Goal: Task Accomplishment & Management: Complete application form

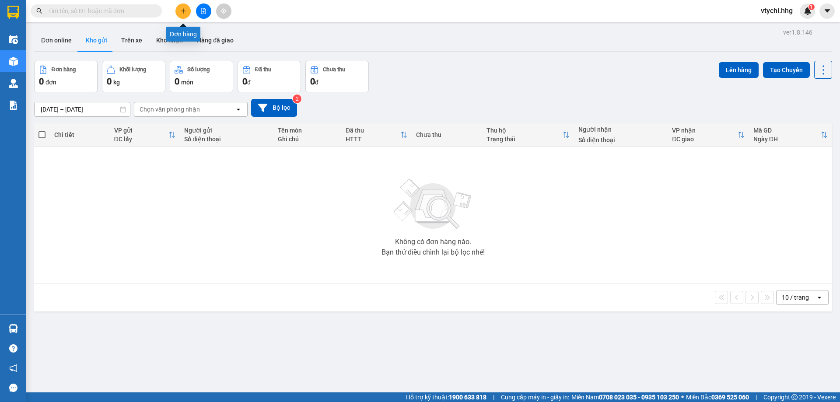
click at [182, 14] on icon "plus" at bounding box center [183, 11] width 6 height 6
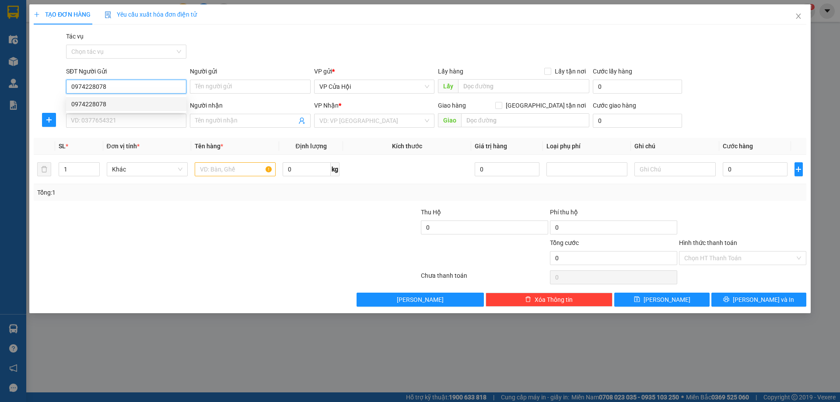
click at [136, 103] on div "0974228078" at bounding box center [126, 104] width 110 height 10
type input "0974228078"
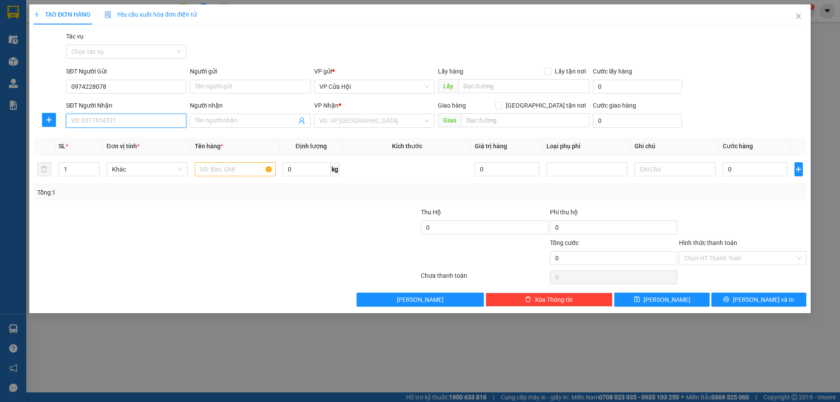
click at [142, 122] on input "SĐT Người Nhận" at bounding box center [126, 121] width 120 height 14
click at [123, 139] on div "0383439569 - a chinh" at bounding box center [126, 138] width 110 height 10
type input "0383439569"
type input "a chinh"
click at [96, 168] on span "Decrease Value" at bounding box center [95, 172] width 10 height 8
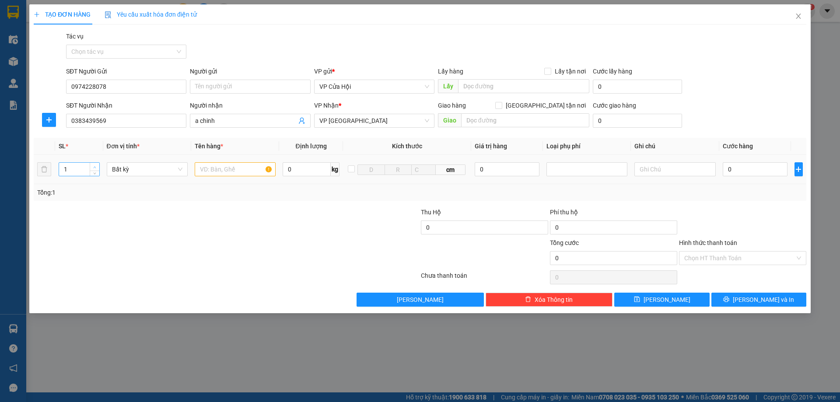
type input "2"
click at [96, 166] on icon "up" at bounding box center [94, 167] width 3 height 3
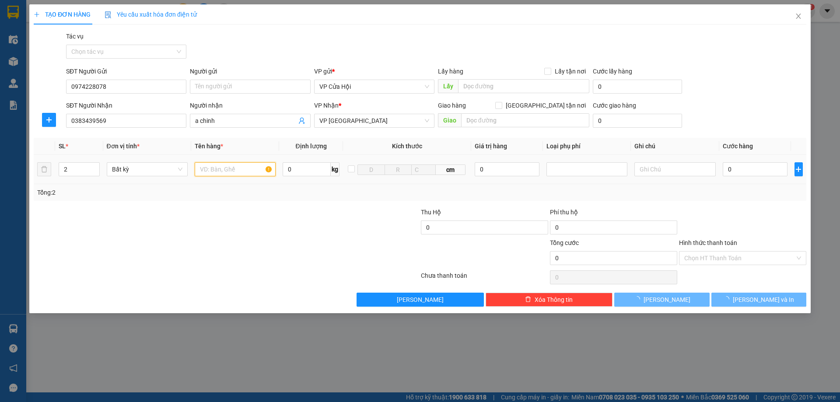
click at [228, 168] on input "text" at bounding box center [235, 169] width 81 height 14
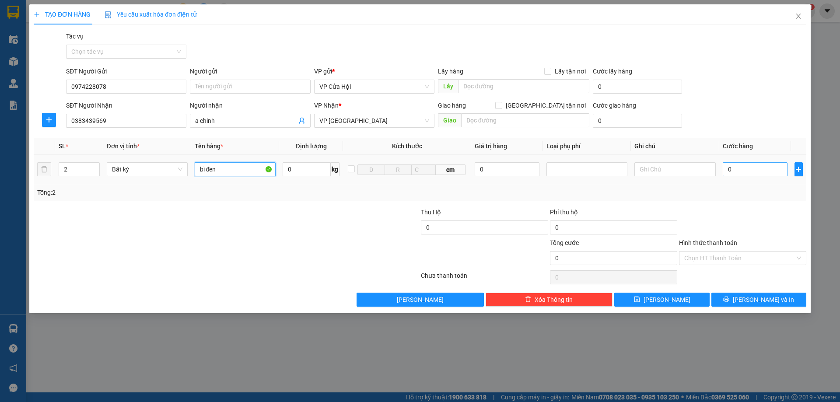
type input "bì đen"
click at [753, 166] on input "0" at bounding box center [754, 169] width 65 height 14
type input "3"
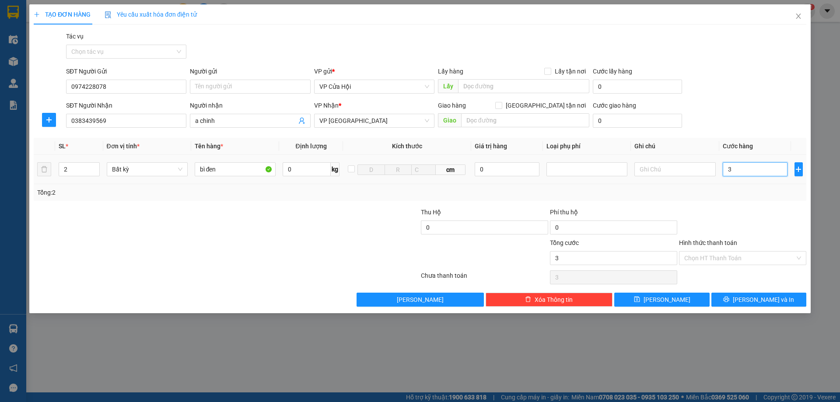
type input "35"
type input "350"
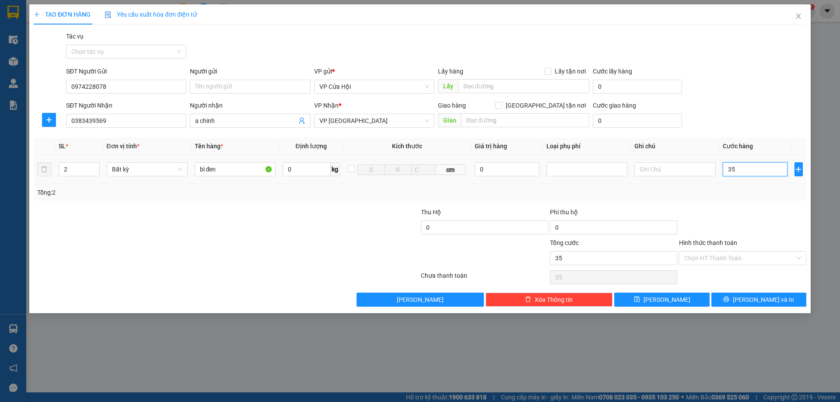
type input "350"
type input "3.500"
type input "35.000"
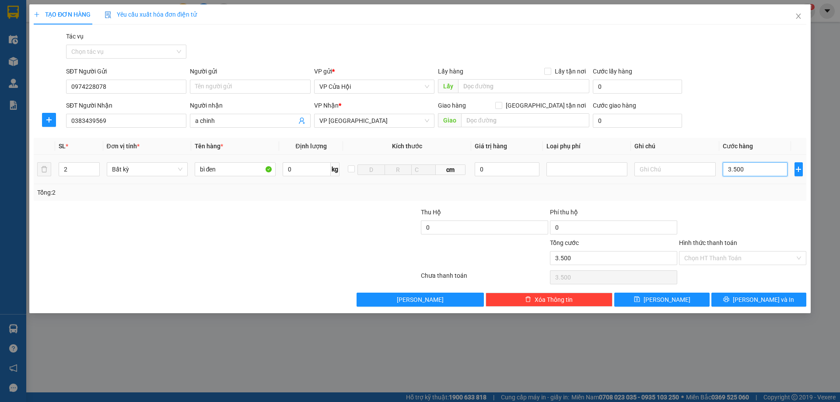
type input "35.000"
type input "350.000"
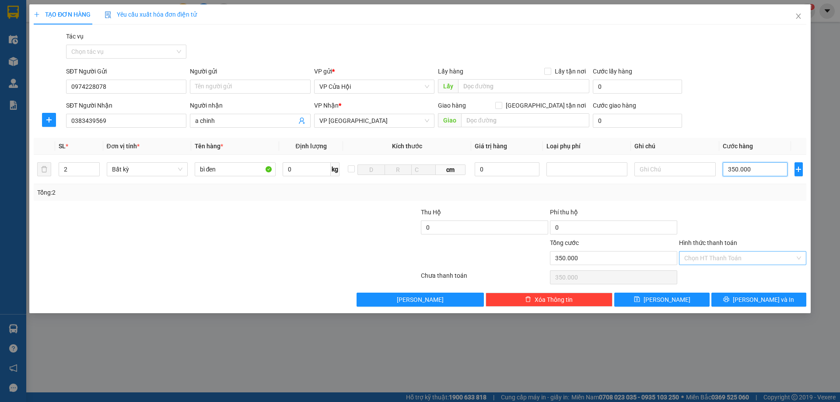
type input "350.000"
click at [744, 254] on input "Hình thức thanh toán" at bounding box center [739, 257] width 111 height 13
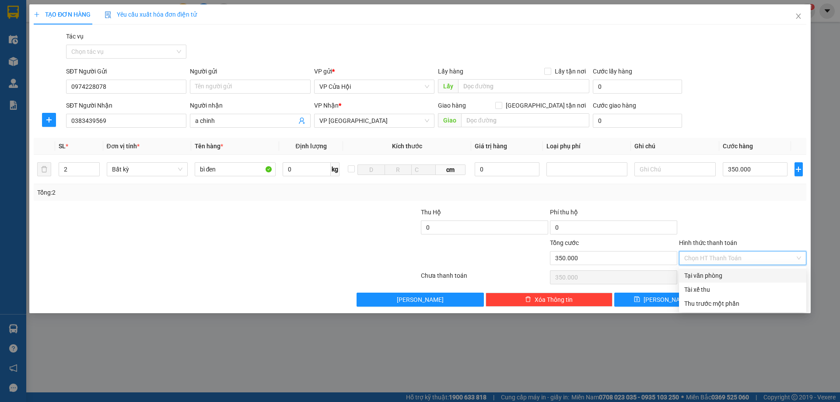
click at [735, 272] on div "Tại văn phòng" at bounding box center [742, 276] width 117 height 10
type input "0"
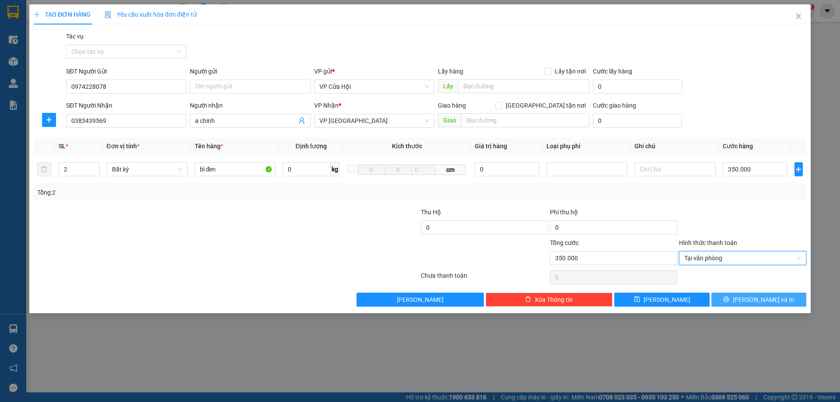
click at [760, 299] on span "[PERSON_NAME] và In" at bounding box center [762, 300] width 61 height 10
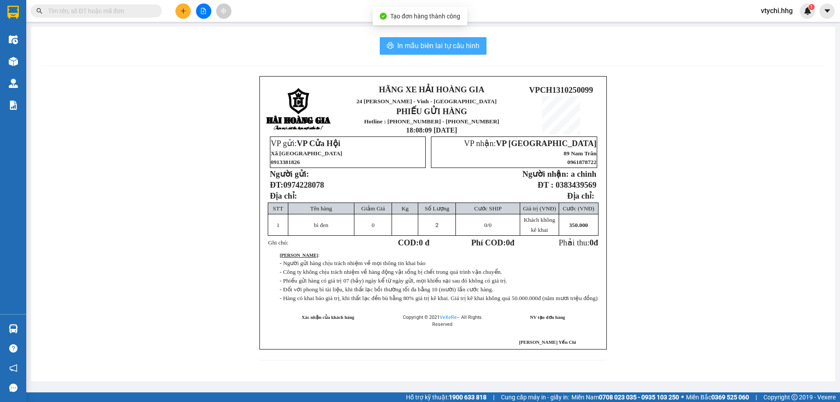
click at [454, 48] on span "In mẫu biên lai tự cấu hình" at bounding box center [438, 45] width 82 height 11
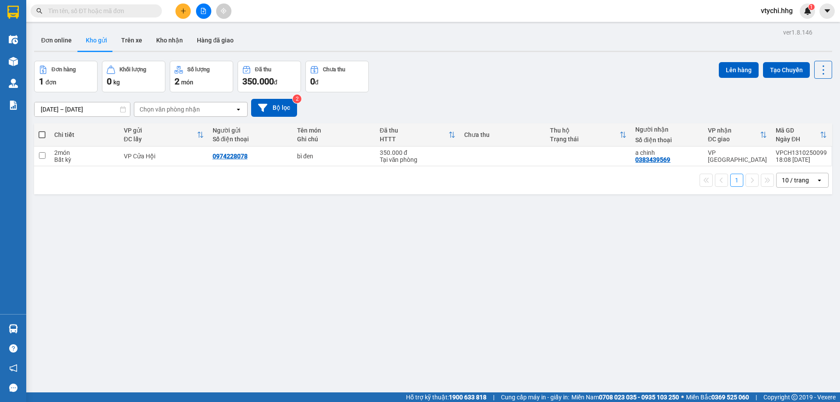
click at [513, 65] on div "Đơn hàng 1 đơn Khối lượng 0 kg Số lượng 2 món Đã thu 350.000 đ Chưa thu 0 đ Lên…" at bounding box center [433, 76] width 798 height 31
click at [178, 12] on button at bounding box center [182, 10] width 15 height 15
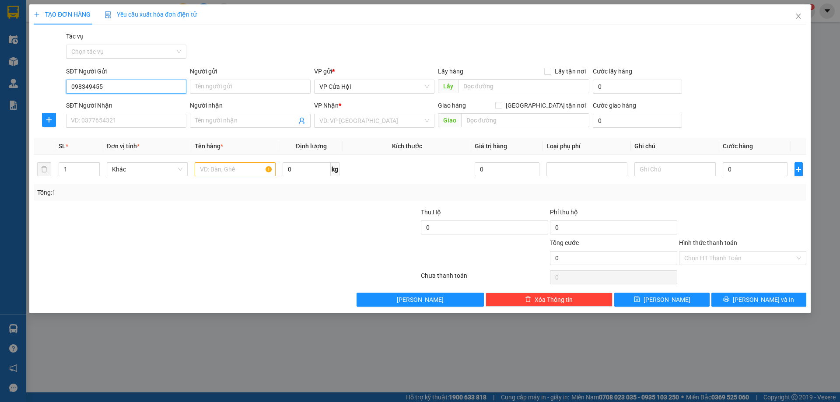
type input "0983494552"
click at [131, 102] on div "0983494552 - c thắm" at bounding box center [126, 104] width 110 height 10
type input "c thắm"
type input "0983494552"
click at [138, 119] on input "SĐT Người Nhận" at bounding box center [126, 121] width 120 height 14
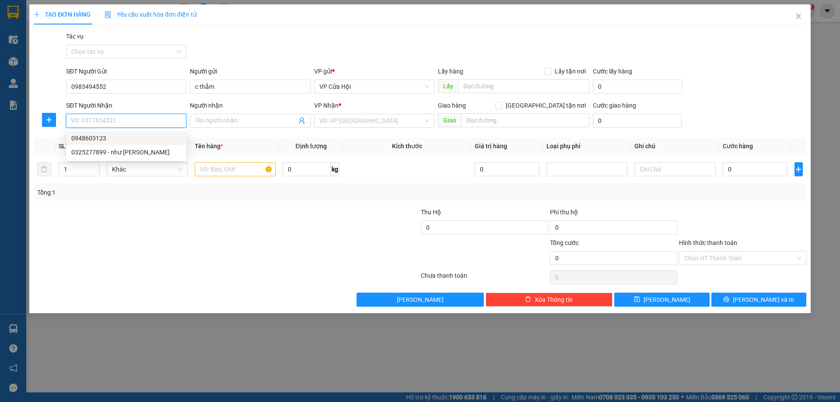
click at [134, 136] on div "0948603123" at bounding box center [126, 138] width 110 height 10
type input "0948603123"
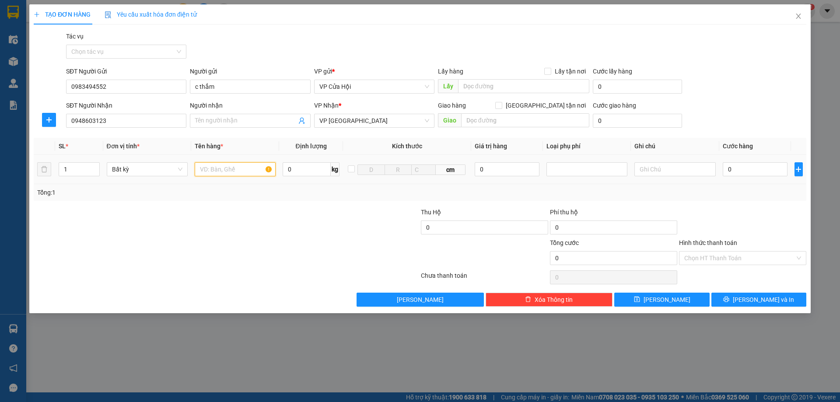
click at [205, 165] on input "text" at bounding box center [235, 169] width 81 height 14
type input "bì đen"
click at [750, 173] on input "0" at bounding box center [754, 169] width 65 height 14
type input "1"
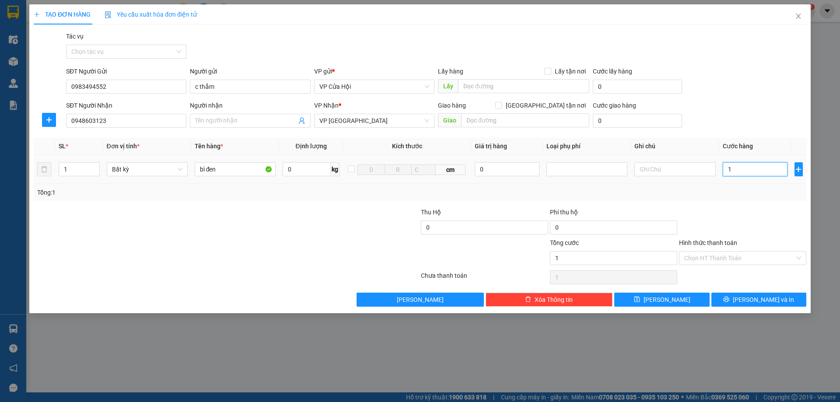
type input "1"
type input "12"
type input "120"
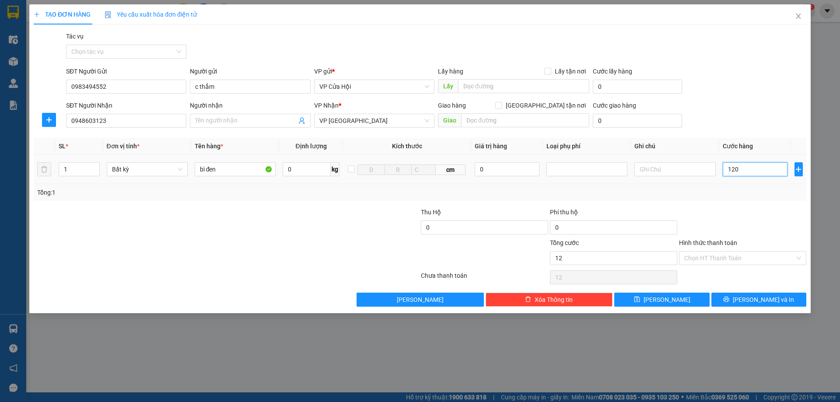
type input "120"
type input "1.200"
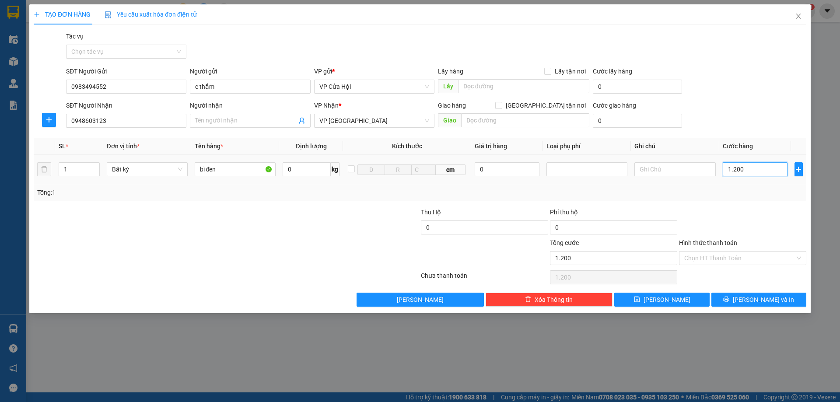
type input "12.000"
type input "120.000"
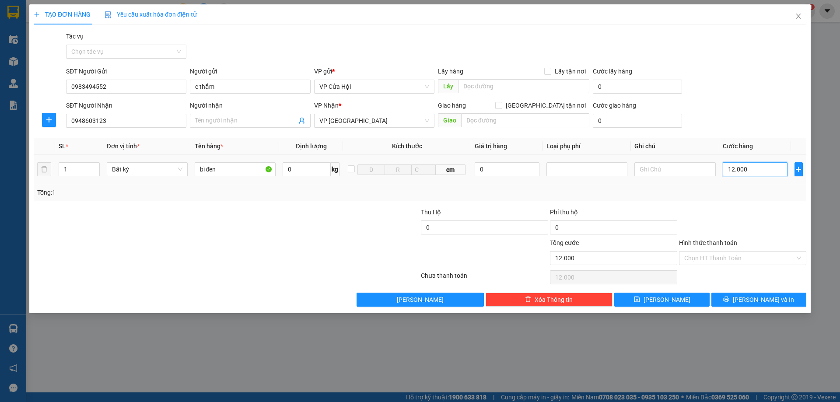
type input "120.000"
click at [732, 260] on input "Hình thức thanh toán" at bounding box center [739, 257] width 111 height 13
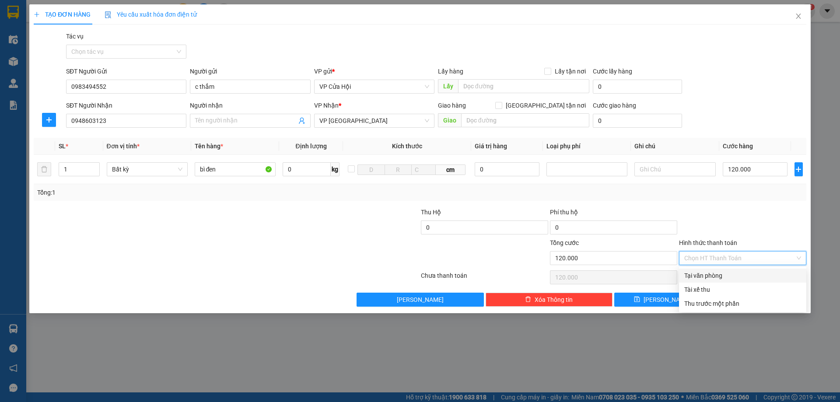
click at [723, 273] on div "Tại văn phòng" at bounding box center [742, 276] width 117 height 10
type input "0"
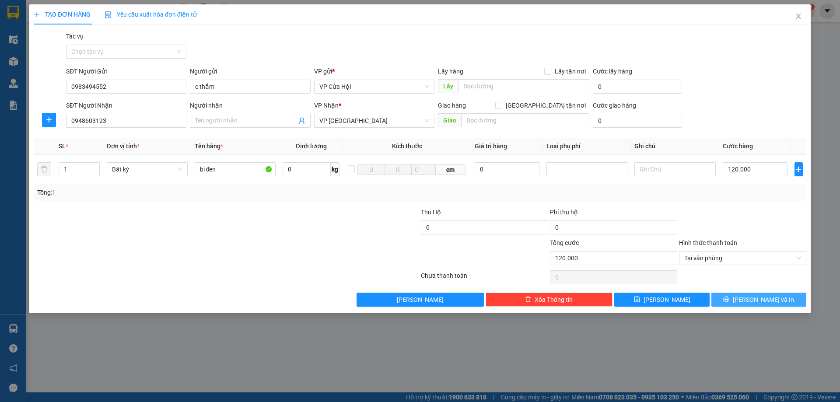
click at [729, 296] on icon "printer" at bounding box center [726, 299] width 6 height 6
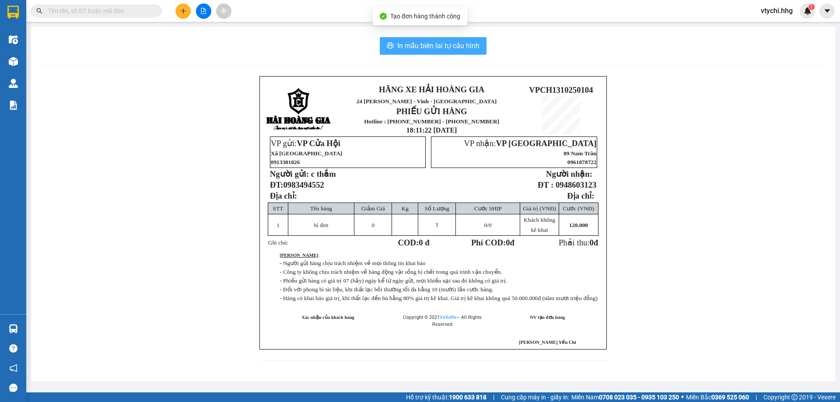
click at [429, 46] on span "In mẫu biên lai tự cấu hình" at bounding box center [438, 45] width 82 height 11
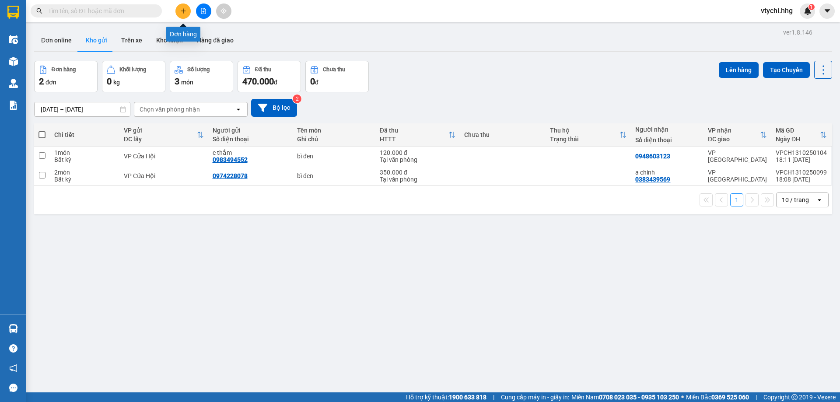
click at [185, 9] on icon "plus" at bounding box center [183, 11] width 6 height 6
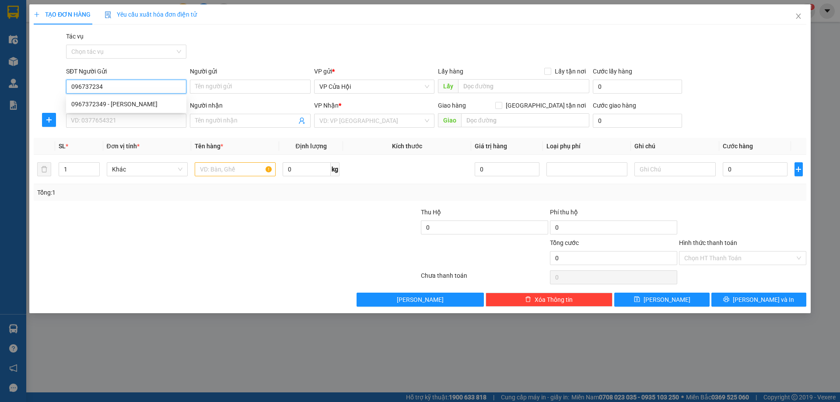
type input "0967372349"
click at [129, 105] on div "0967372349 - [PERSON_NAME]" at bounding box center [126, 104] width 110 height 10
type input "ông [PERSON_NAME]"
type input "0967372349"
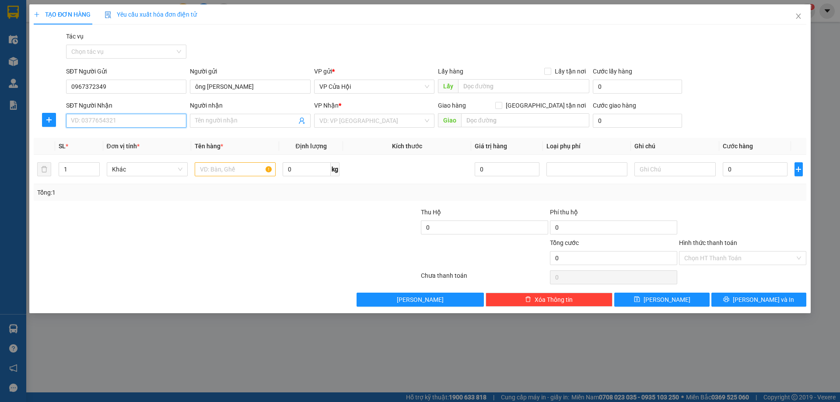
click at [128, 120] on input "SĐT Người Nhận" at bounding box center [126, 121] width 120 height 14
click at [133, 138] on div "0981775597 - hoa" at bounding box center [126, 138] width 110 height 10
type input "0981775597"
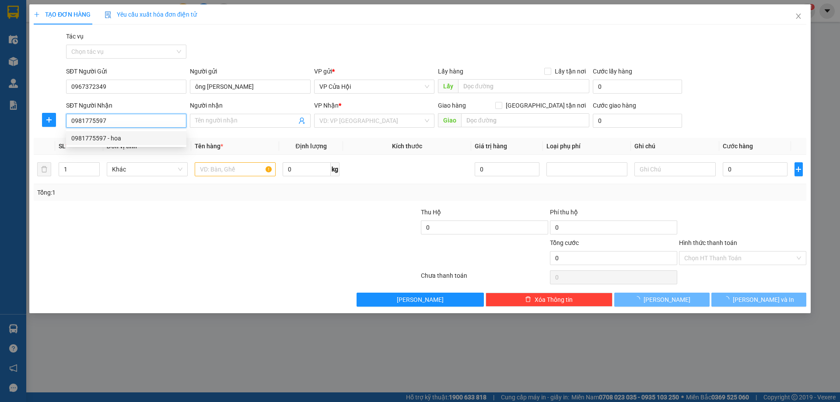
type input "hoa"
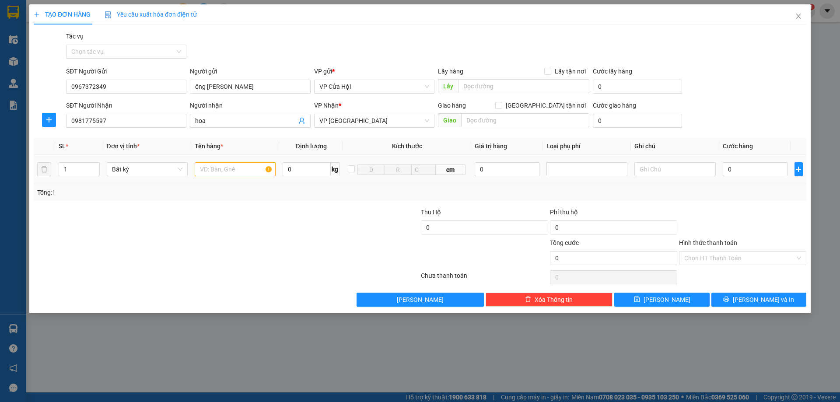
click at [229, 178] on td at bounding box center [235, 169] width 88 height 29
click at [230, 176] on div at bounding box center [235, 168] width 81 height 17
click at [230, 165] on input "text" at bounding box center [235, 169] width 81 height 14
type input "bì đen"
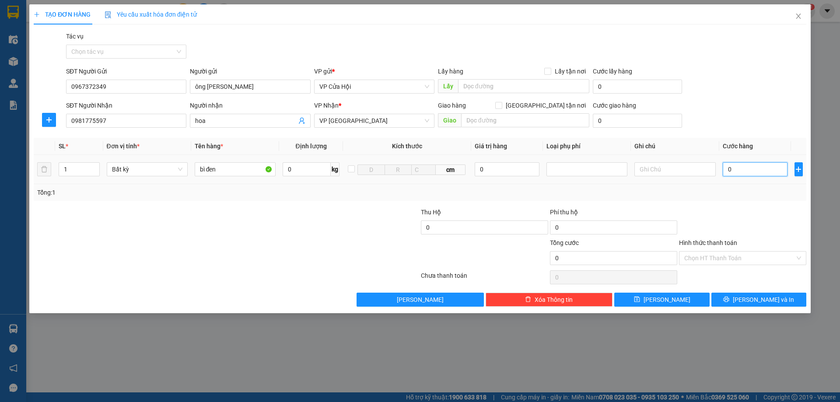
click at [744, 172] on input "0" at bounding box center [754, 169] width 65 height 14
type input "1"
type input "17"
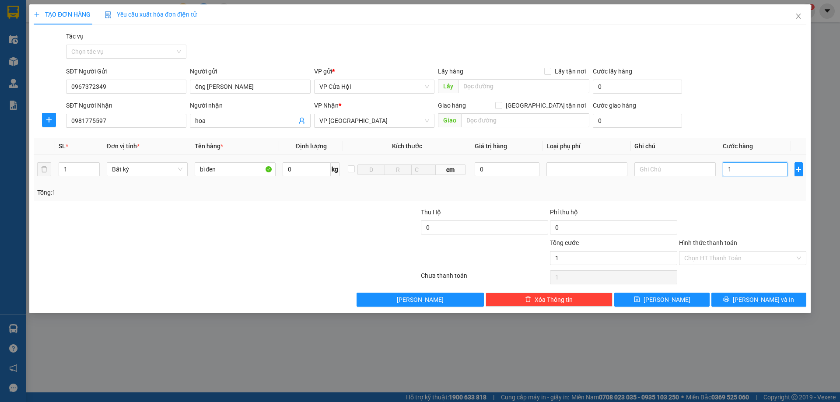
type input "17"
type input "170"
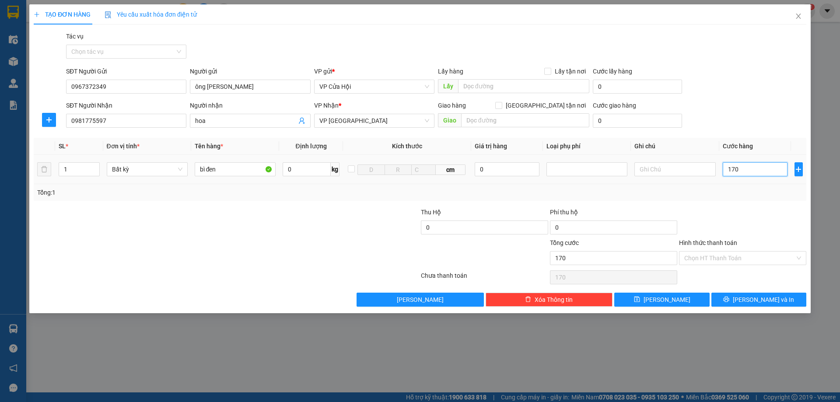
type input "1.700"
type input "17.000"
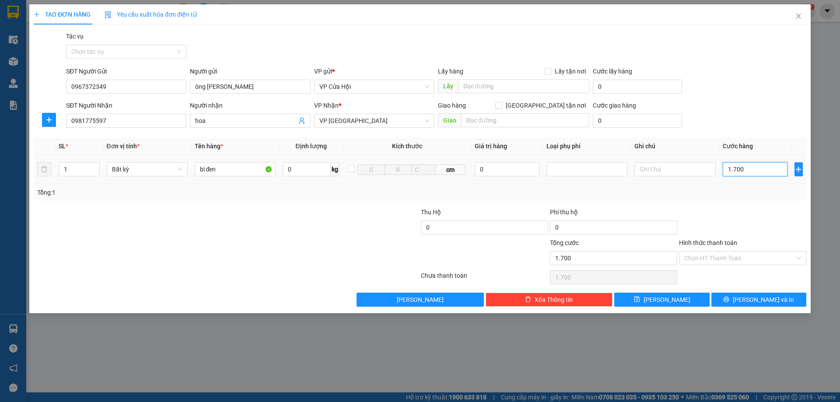
type input "17.000"
type input "170.000"
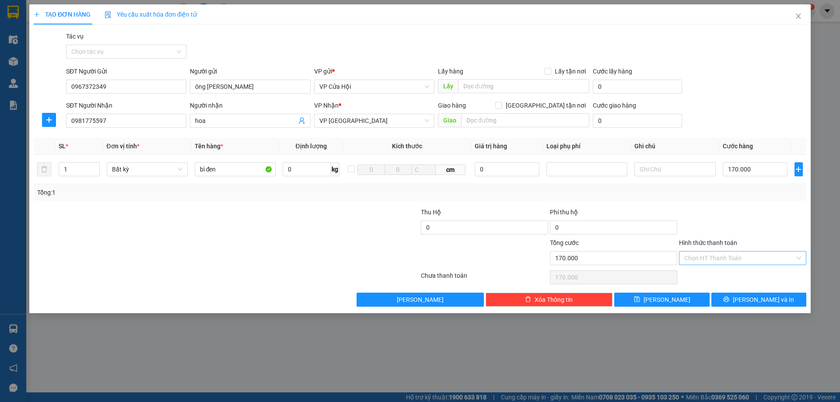
click at [735, 261] on input "Hình thức thanh toán" at bounding box center [739, 257] width 111 height 13
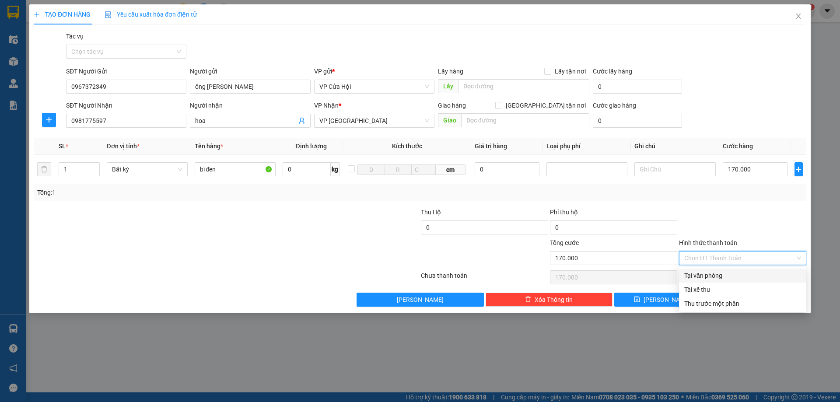
click at [731, 273] on div "Tại văn phòng" at bounding box center [742, 276] width 117 height 10
type input "0"
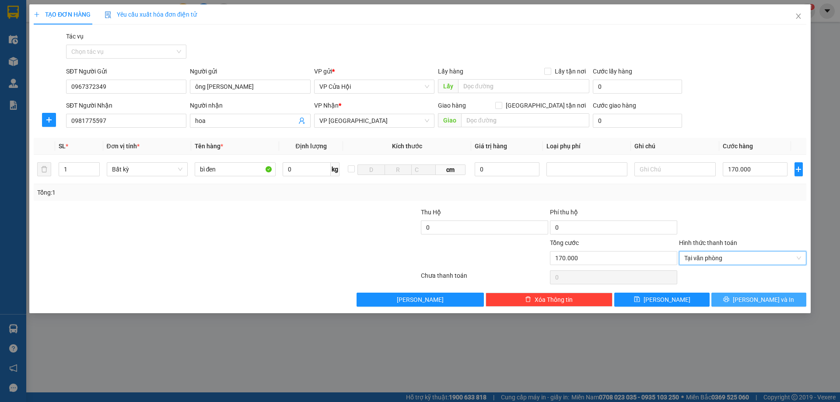
click at [749, 300] on button "[PERSON_NAME] và In" at bounding box center [758, 300] width 95 height 14
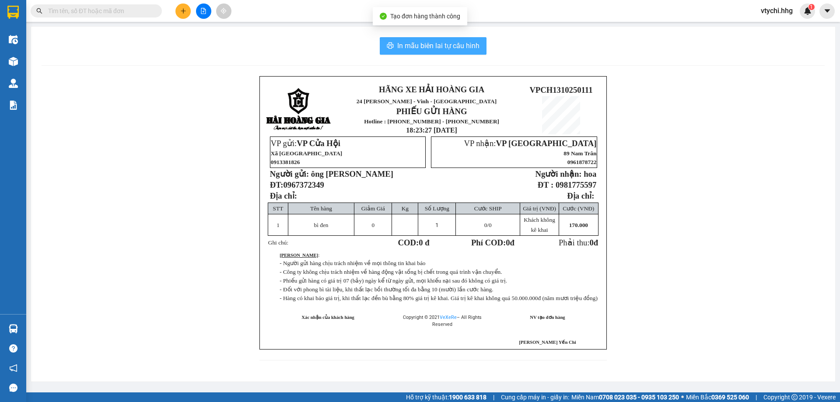
click at [460, 45] on span "In mẫu biên lai tự cấu hình" at bounding box center [438, 45] width 82 height 11
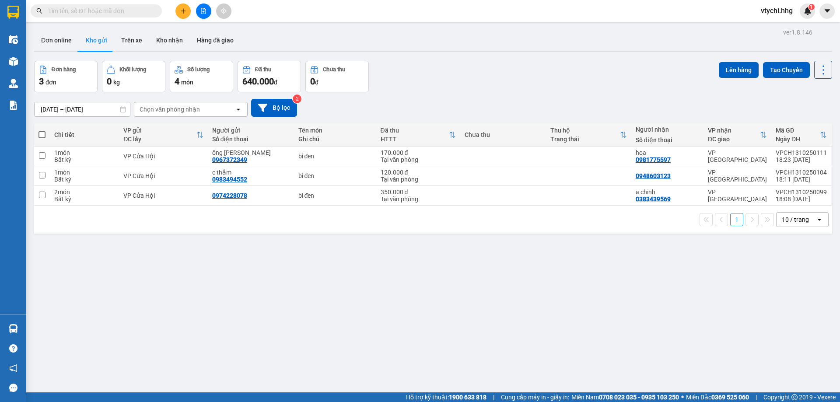
click at [471, 85] on div "Đơn hàng 3 đơn Khối lượng 0 kg Số lượng 4 món Đã thu 640.000 đ Chưa thu 0 đ Lên…" at bounding box center [433, 76] width 798 height 31
click at [186, 8] on icon "plus" at bounding box center [183, 11] width 6 height 6
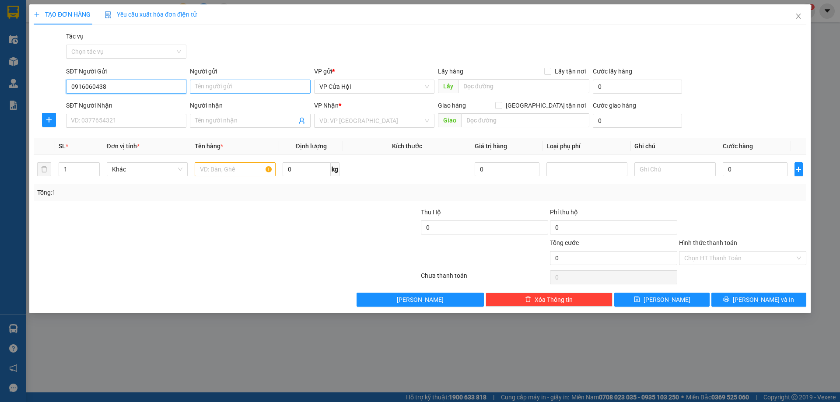
type input "0916060438"
click at [292, 87] on input "Người gửi" at bounding box center [250, 87] width 120 height 14
type input "[PERSON_NAME]"
click at [98, 123] on input "SĐT Người Nhận" at bounding box center [126, 121] width 120 height 14
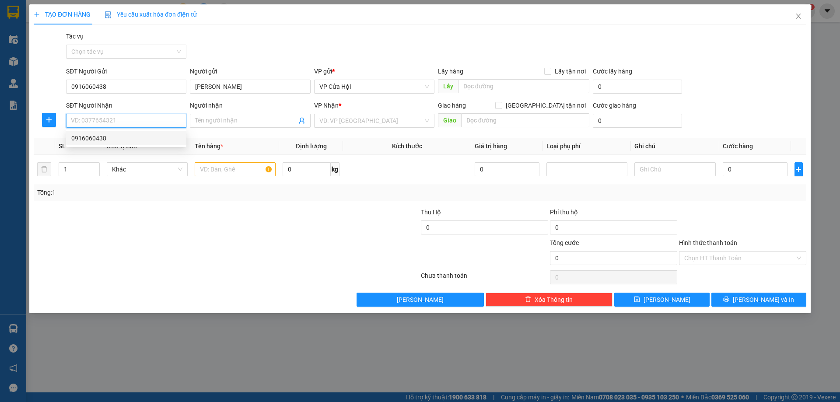
click at [159, 117] on input "SĐT Người Nhận" at bounding box center [126, 121] width 120 height 14
click at [164, 121] on input "SĐT Người Nhận" at bounding box center [126, 121] width 120 height 14
click at [134, 122] on input "SĐT Người Nhận" at bounding box center [126, 121] width 120 height 14
type input "0986546163"
click at [122, 137] on div "0986546163 - Vinh" at bounding box center [126, 138] width 110 height 10
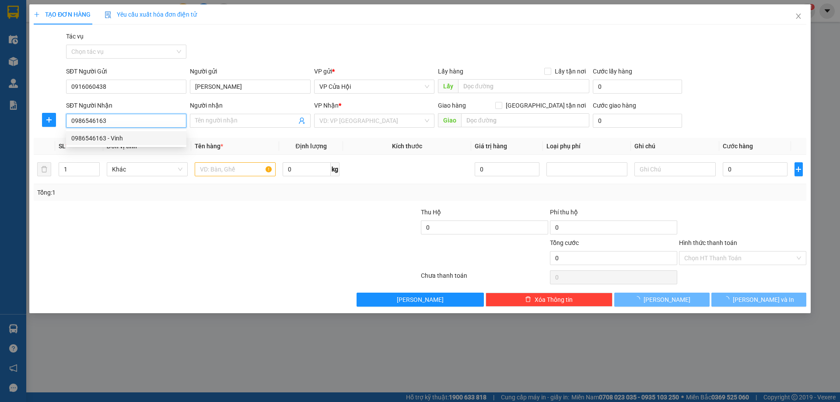
type input "Vinh"
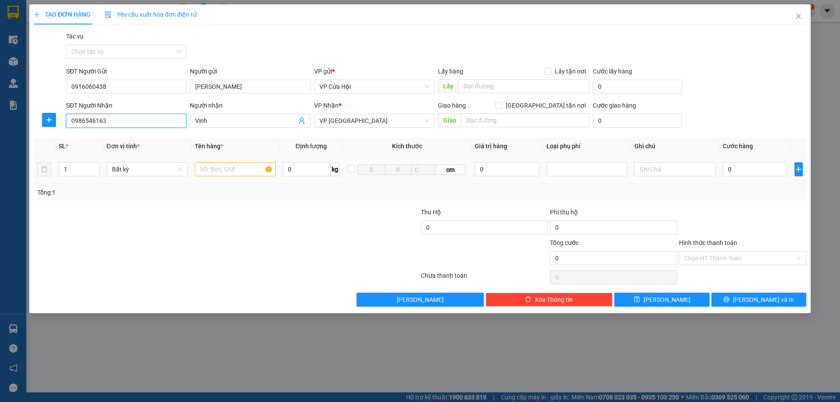
type input "0986546163"
click at [223, 167] on input "text" at bounding box center [235, 169] width 81 height 14
type input "xốp"
click at [748, 162] on div "0" at bounding box center [754, 168] width 65 height 17
click at [745, 168] on input "0" at bounding box center [754, 169] width 65 height 14
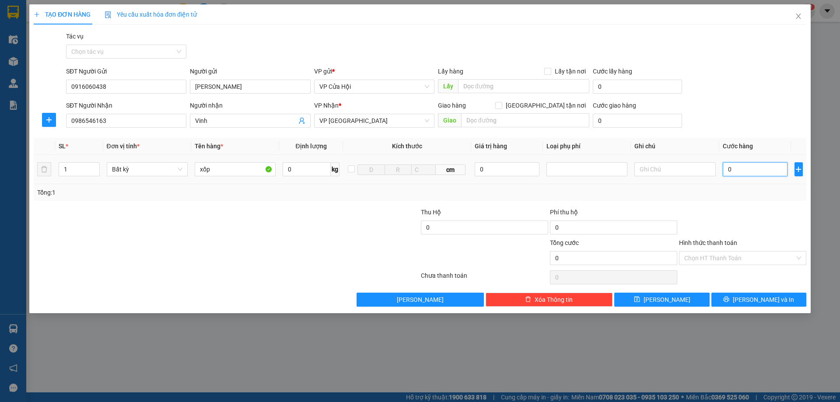
type input "5"
type input "50"
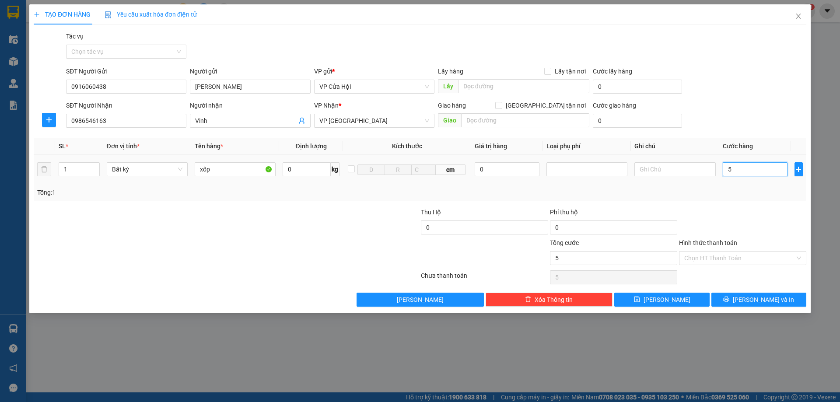
type input "50"
type input "500"
type input "5.000"
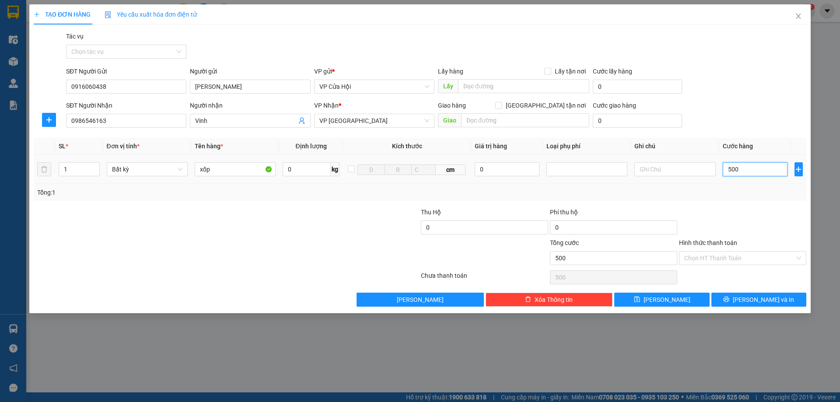
type input "5.000"
type input "50.000"
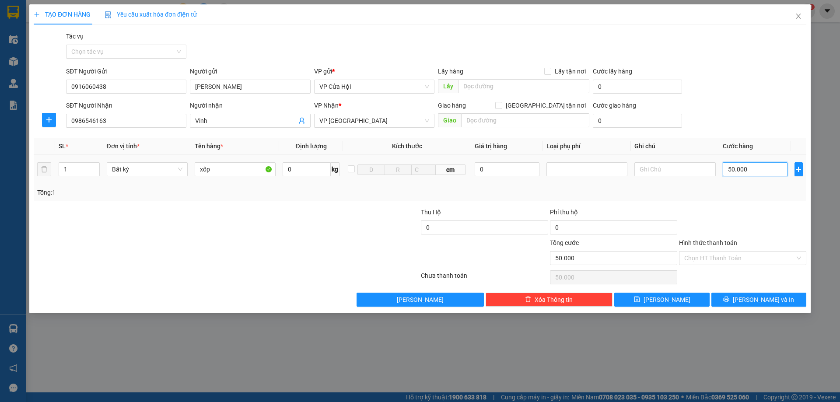
type input "500.000"
type input "50.000"
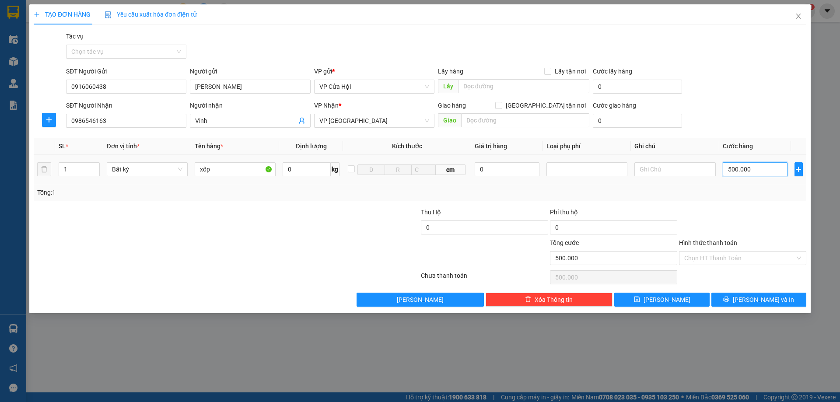
type input "50.000"
click at [725, 254] on input "Hình thức thanh toán" at bounding box center [739, 257] width 111 height 13
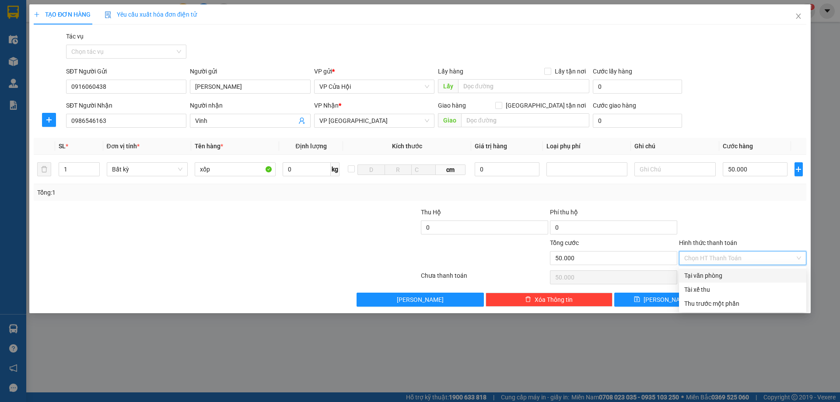
click at [716, 273] on div "Tại văn phòng" at bounding box center [742, 276] width 117 height 10
type input "0"
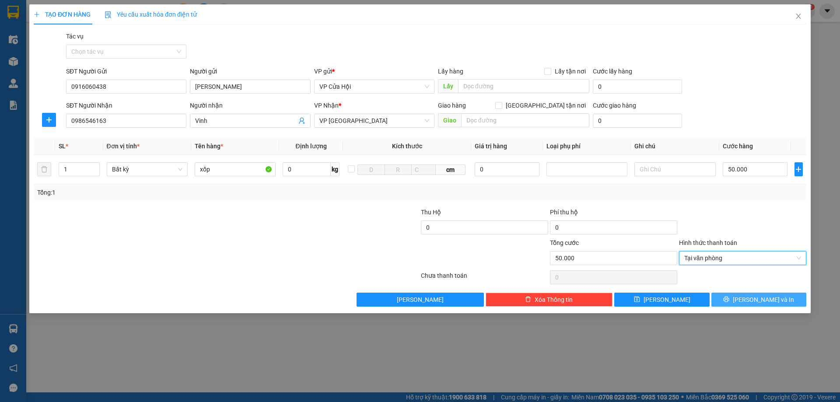
drag, startPoint x: 770, startPoint y: 300, endPoint x: 774, endPoint y: 286, distance: 13.7
click at [770, 299] on span "[PERSON_NAME] và In" at bounding box center [762, 300] width 61 height 10
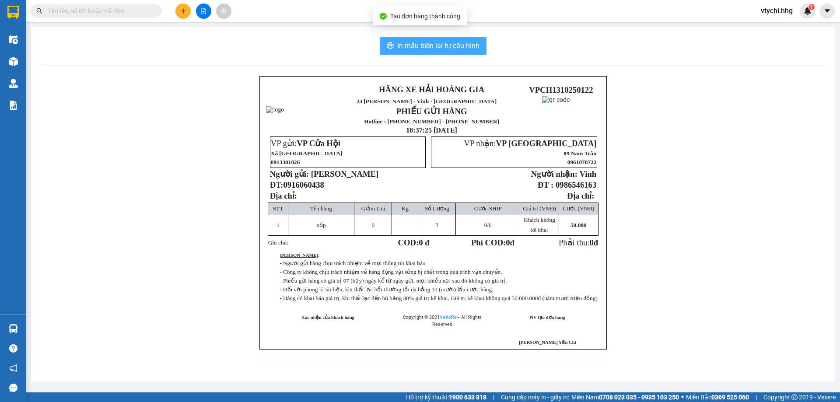
drag, startPoint x: 470, startPoint y: 55, endPoint x: 468, endPoint y: 47, distance: 7.7
click at [470, 52] on div "In mẫu biên lai tự cấu hình HÃNG XE HẢI HOÀNG GIA 24 [PERSON_NAME] - Nghệ An PH…" at bounding box center [433, 204] width 804 height 355
click at [468, 47] on span "In mẫu biên lai tự cấu hình" at bounding box center [438, 45] width 82 height 11
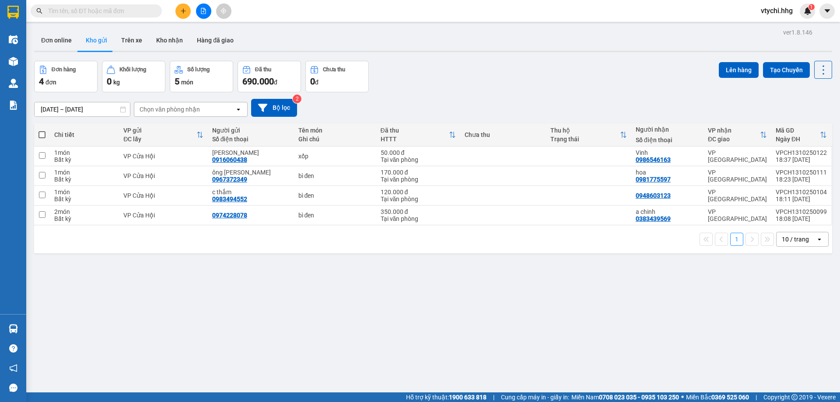
click at [568, 105] on div "[DATE] – [DATE] Press the down arrow key to interact with the calendar and sele…" at bounding box center [433, 108] width 798 height 18
click at [181, 10] on icon "plus" at bounding box center [183, 11] width 6 height 6
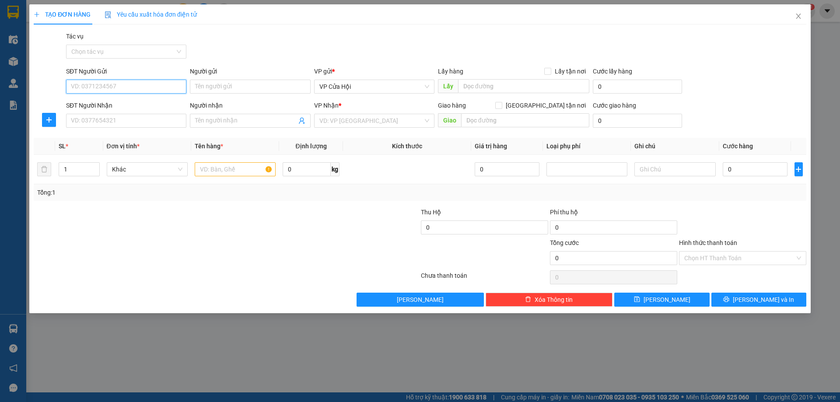
click at [143, 88] on input "SĐT Người Gửi" at bounding box center [126, 87] width 120 height 14
type input "0355847046"
click at [226, 88] on input "Người gửi" at bounding box center [250, 87] width 120 height 14
type input "d"
type input "đ"
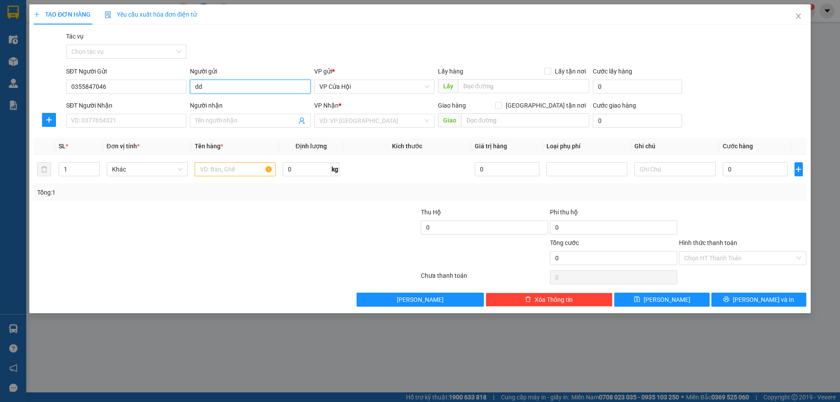
type input "d"
type input "đậu quốc kiên"
click at [105, 124] on input "SĐT Người Nhận" at bounding box center [126, 121] width 120 height 14
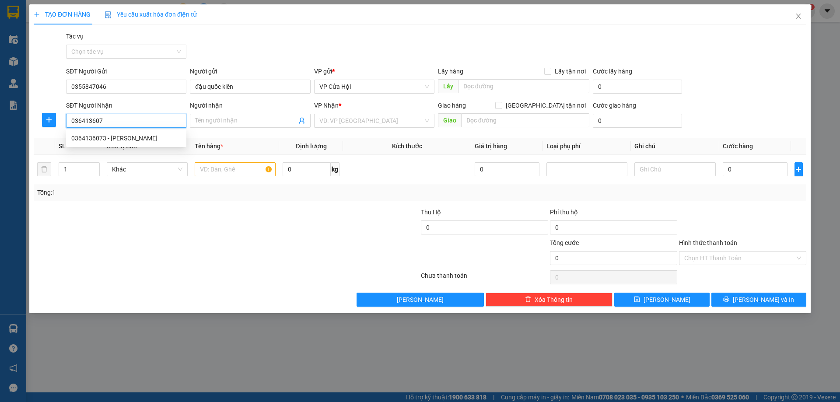
type input "0364136073"
click at [130, 136] on div "0364136073 - [PERSON_NAME]" at bounding box center [126, 138] width 110 height 10
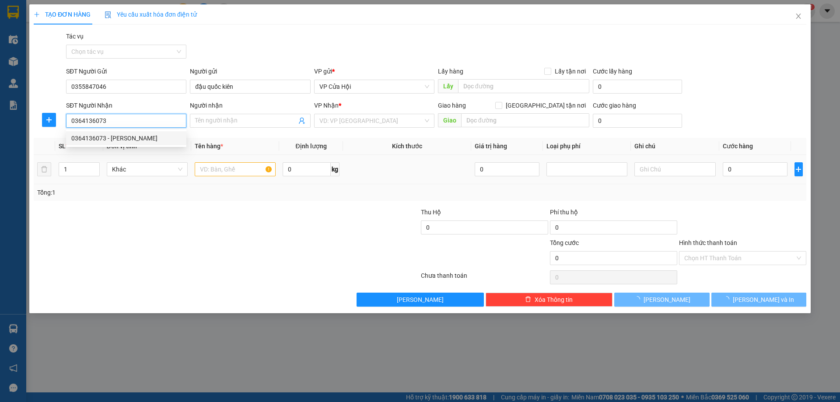
type input "[PERSON_NAME]"
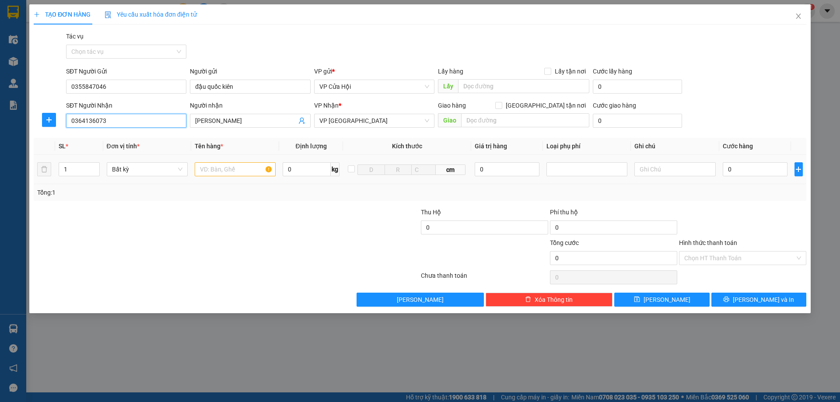
type input "0364136073"
click at [221, 169] on input "text" at bounding box center [235, 169] width 81 height 14
type input "xốp"
click at [740, 165] on input "0" at bounding box center [754, 169] width 65 height 14
type input "5"
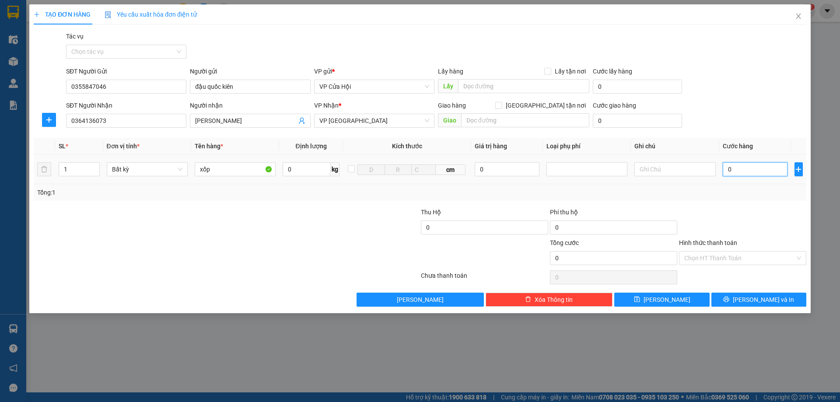
type input "5"
type input "50"
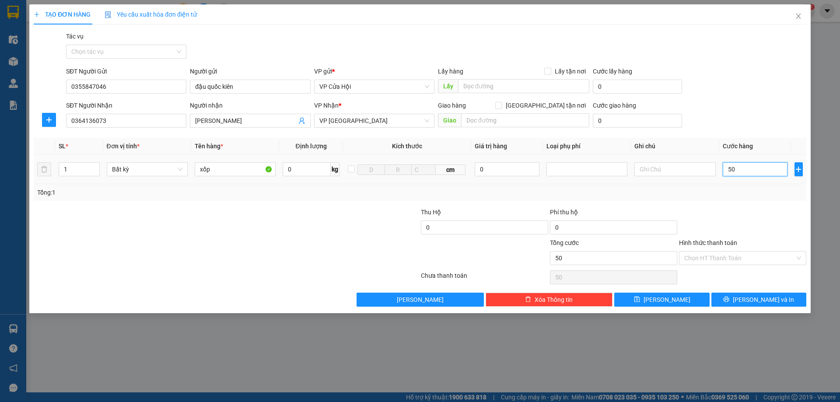
type input "500"
type input "5.000"
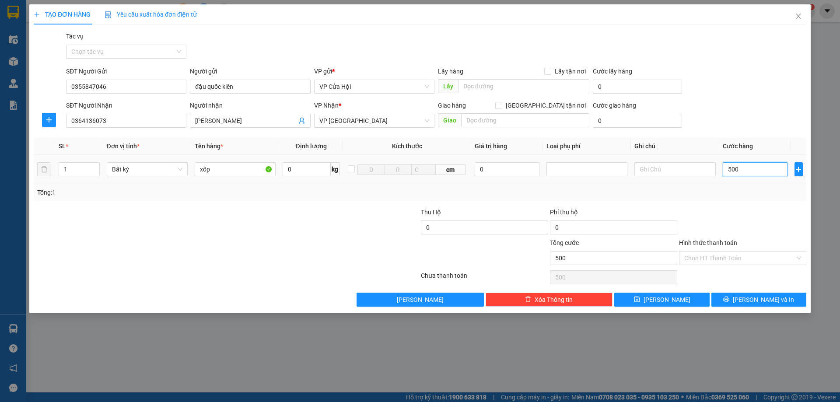
type input "5.000"
type input "50.000"
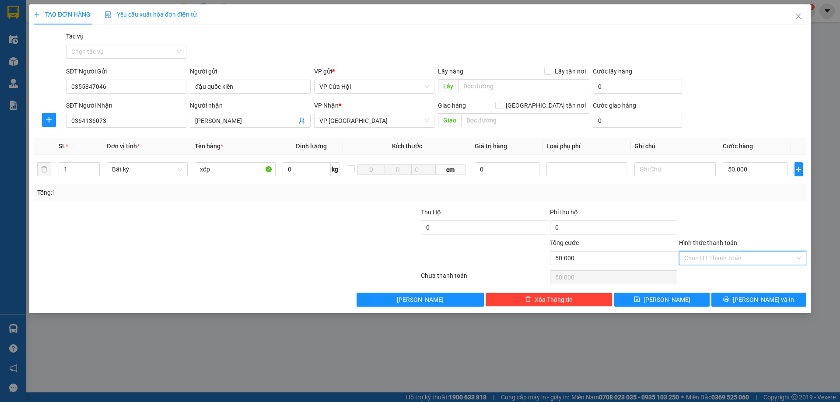
click at [734, 260] on input "Hình thức thanh toán" at bounding box center [739, 257] width 111 height 13
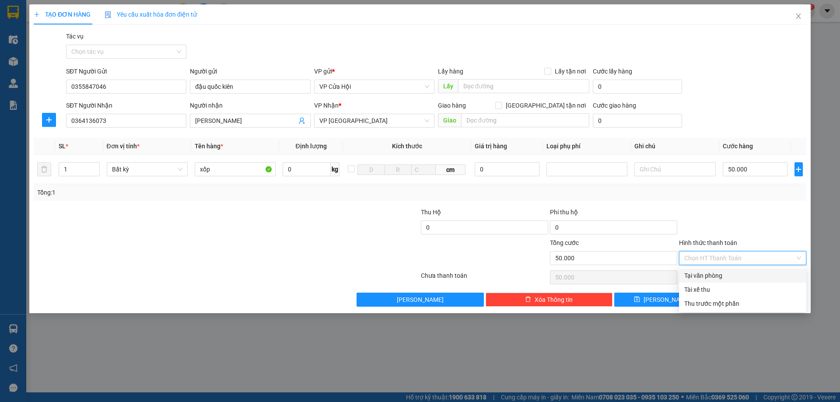
click at [741, 271] on div "Tại văn phòng" at bounding box center [742, 276] width 117 height 10
type input "0"
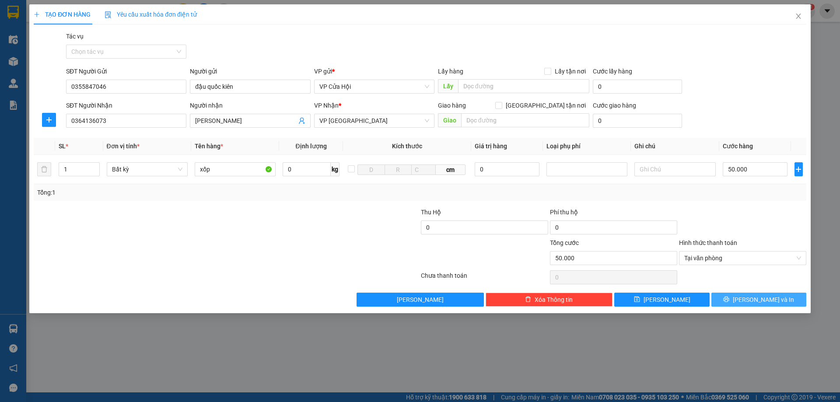
click at [773, 301] on span "[PERSON_NAME] và In" at bounding box center [762, 300] width 61 height 10
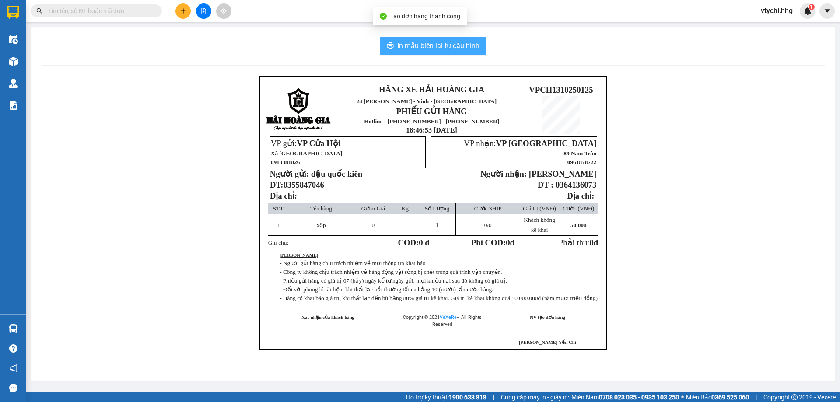
click at [468, 50] on span "In mẫu biên lai tự cấu hình" at bounding box center [438, 45] width 82 height 11
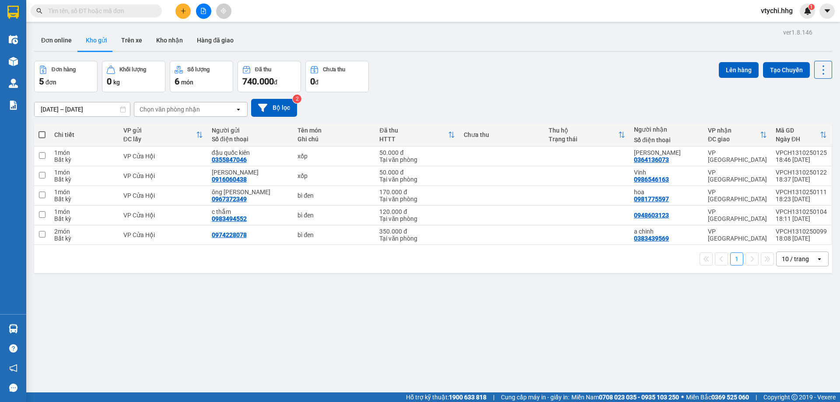
click at [454, 81] on div "Đơn hàng 5 đơn Khối lượng 0 kg Số lượng 6 món Đã thu 740.000 đ Chưa thu 0 đ Lên…" at bounding box center [433, 76] width 798 height 31
click at [760, 155] on icon at bounding box center [763, 156] width 6 height 6
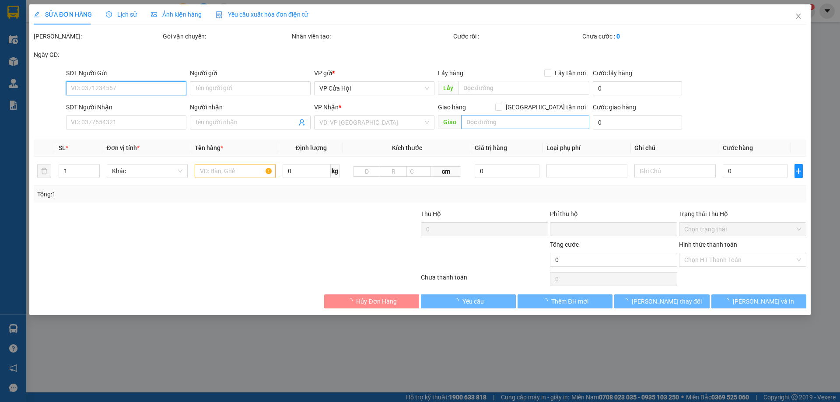
type input "0355847046"
type input "đậu quốc kiên"
type input "0364136073"
type input "[PERSON_NAME]"
type input "0"
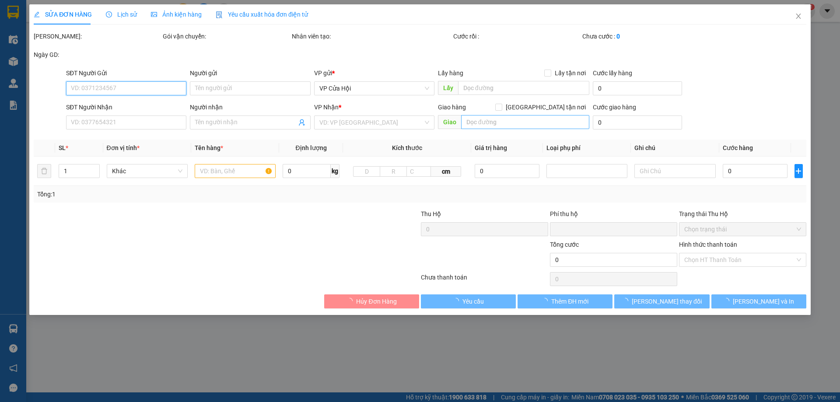
type input "50.000"
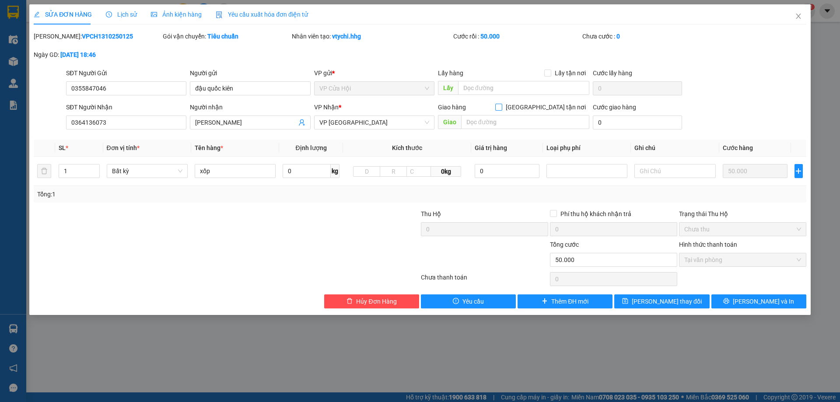
click at [501, 108] on input "[GEOGRAPHIC_DATA] tận nơi" at bounding box center [498, 107] width 6 height 6
checkbox input "true"
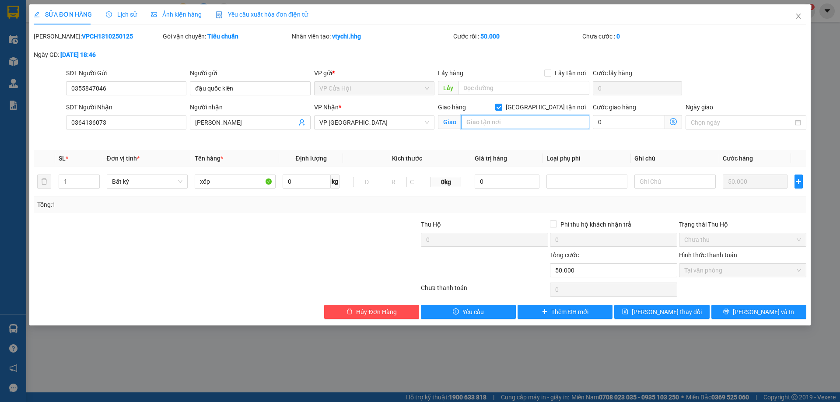
click at [537, 122] on input "text" at bounding box center [525, 122] width 128 height 14
click at [798, 18] on icon "close" at bounding box center [797, 16] width 7 height 7
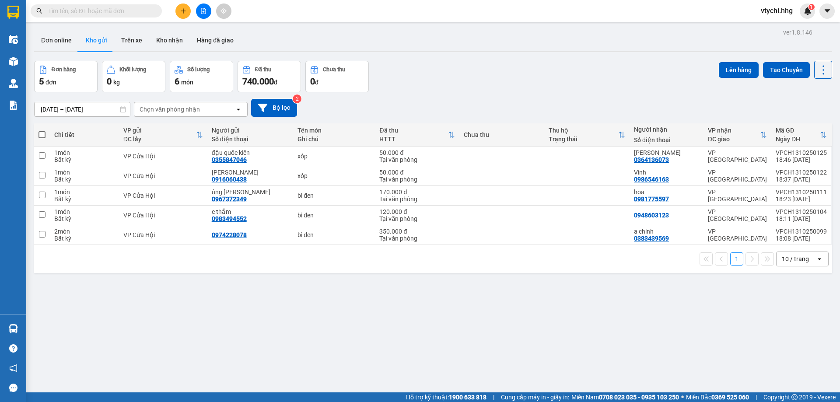
click at [179, 10] on button at bounding box center [182, 10] width 15 height 15
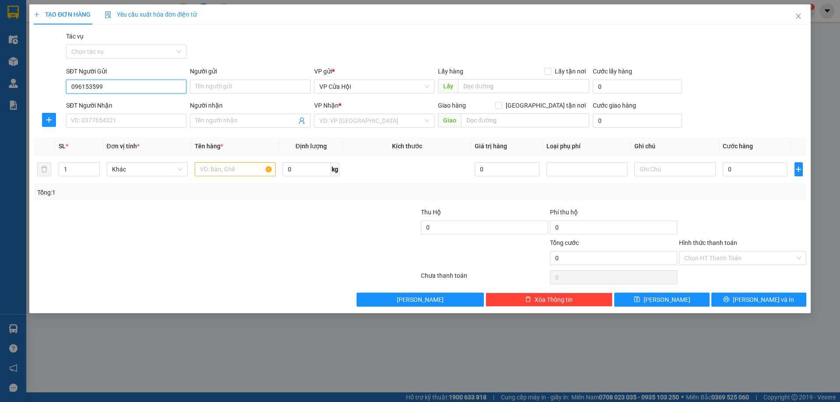
type input "0961535991"
click at [123, 102] on div "0961535991 - [PERSON_NAME]" at bounding box center [126, 104] width 110 height 10
type input "gấm nguyễn"
type input "0961535991"
click at [142, 118] on input "SĐT Người Nhận" at bounding box center [126, 121] width 120 height 14
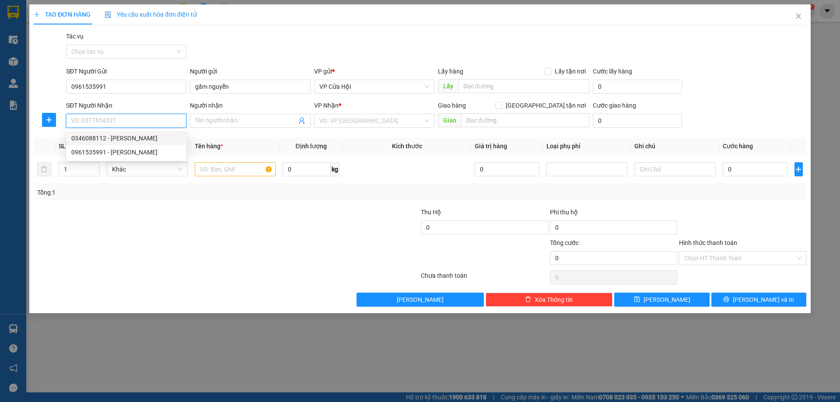
click at [139, 137] on div "0346088112 - [PERSON_NAME]" at bounding box center [126, 138] width 110 height 10
type input "0346088112"
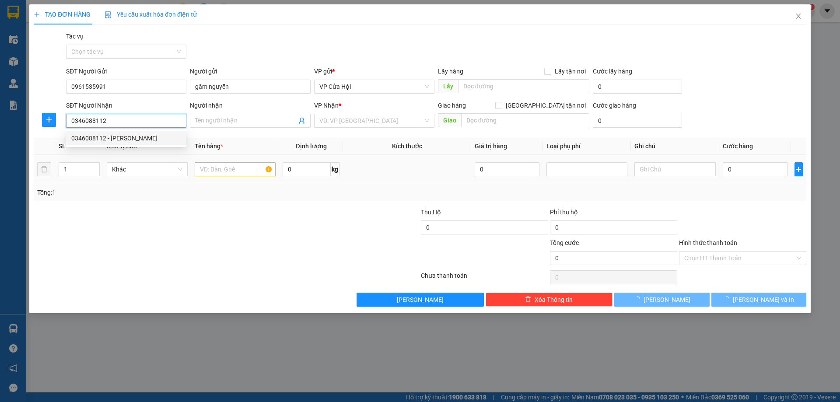
type input "[PERSON_NAME]"
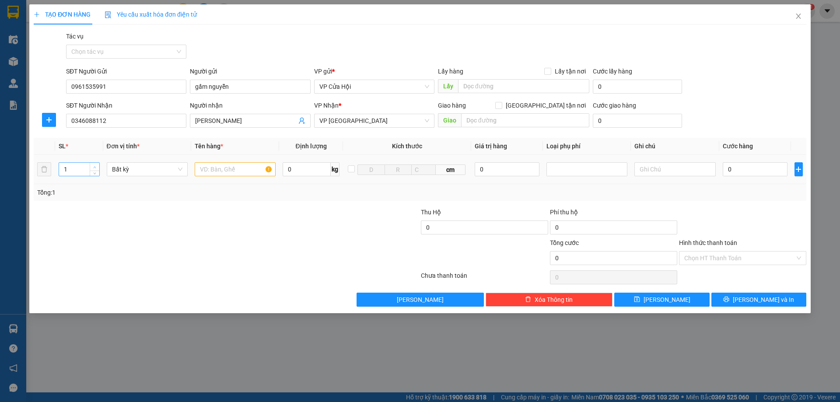
type input "2"
click at [92, 166] on span "up" at bounding box center [94, 166] width 5 height 5
click at [202, 171] on input "text" at bounding box center [235, 169] width 81 height 14
type input "bì trắng"
click at [749, 168] on input "0" at bounding box center [754, 169] width 65 height 14
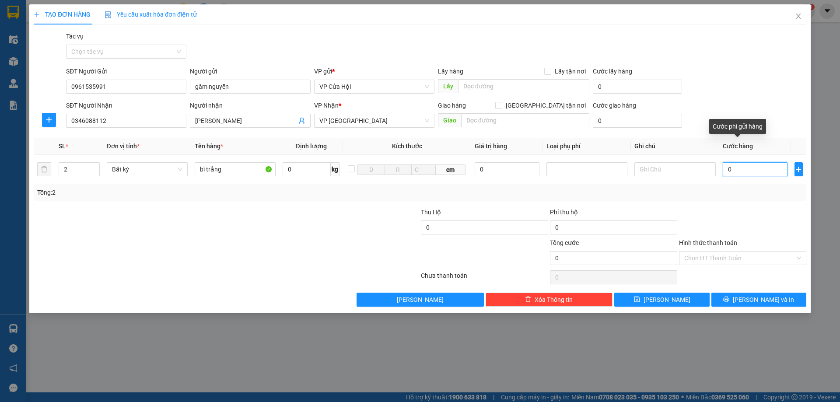
type input "4"
type input "48"
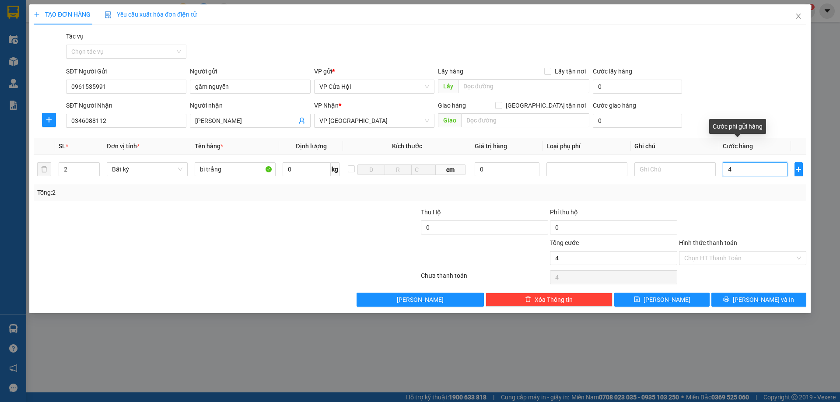
type input "48"
type input "480"
type input "4.800"
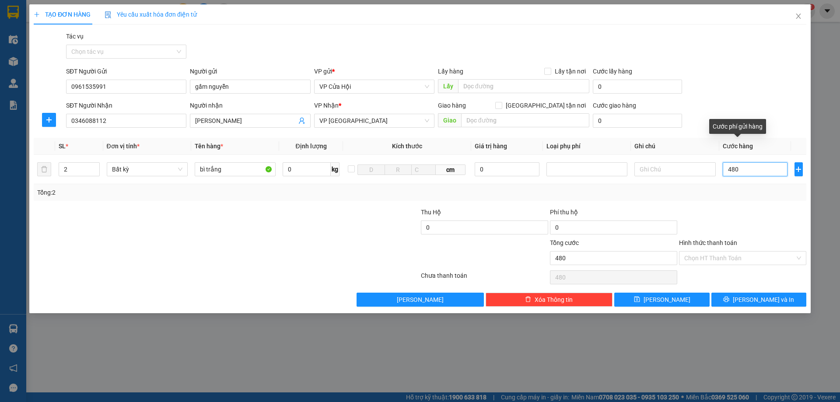
type input "4.800"
type input "48.000"
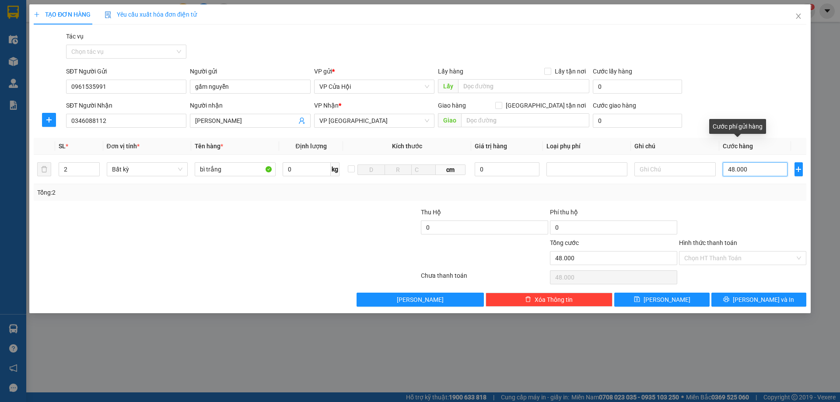
type input "480.000"
click at [759, 168] on input "480.000" at bounding box center [754, 169] width 65 height 14
click at [758, 165] on input "480.000" at bounding box center [754, 169] width 65 height 14
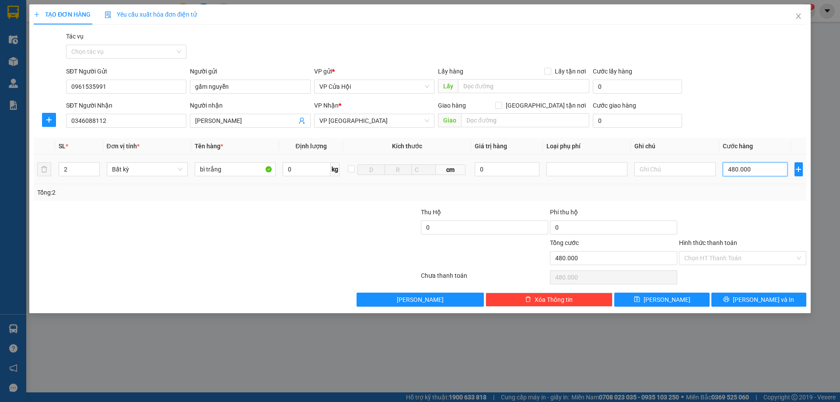
type input "5"
type input "50"
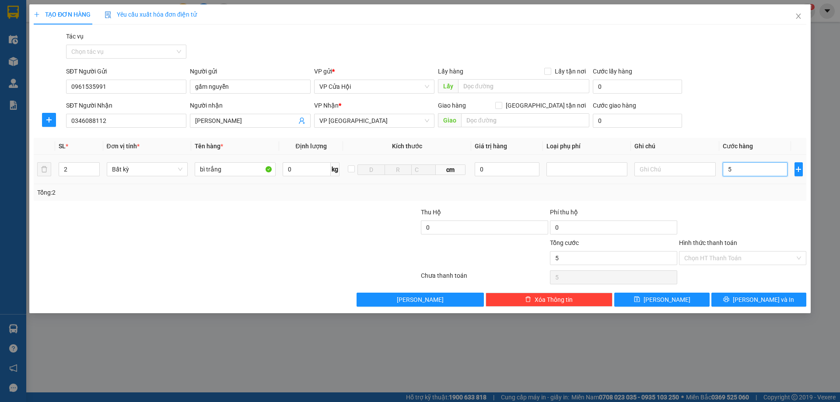
type input "50"
type input "500"
type input "5.000"
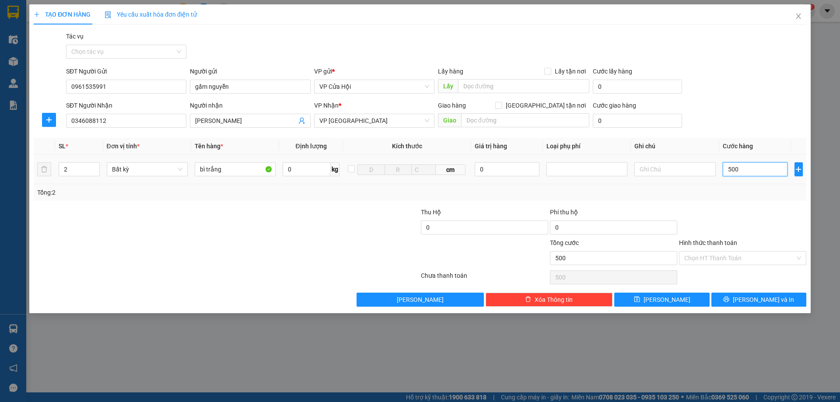
type input "5.000"
type input "50.000"
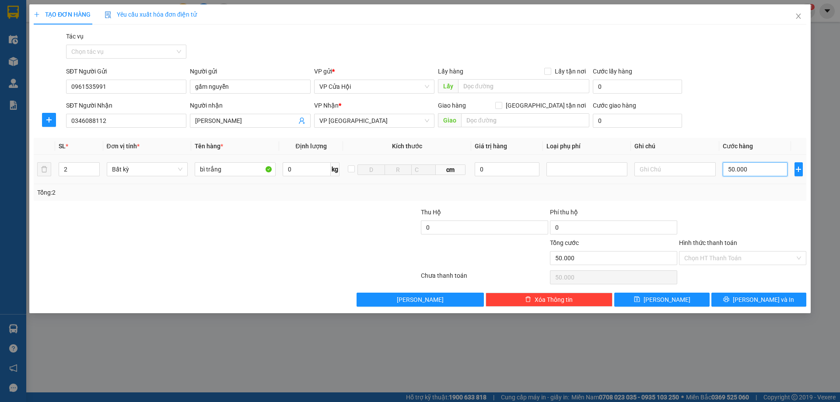
type input "500.000"
click at [741, 301] on button "[PERSON_NAME] và In" at bounding box center [758, 300] width 95 height 14
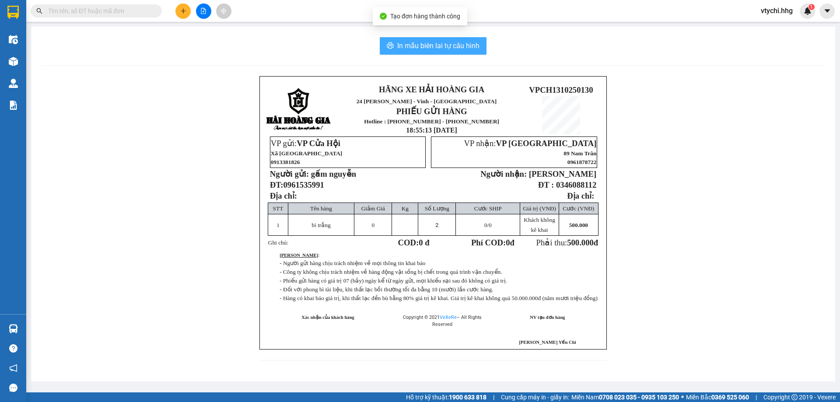
click at [457, 47] on span "In mẫu biên lai tự cấu hình" at bounding box center [438, 45] width 82 height 11
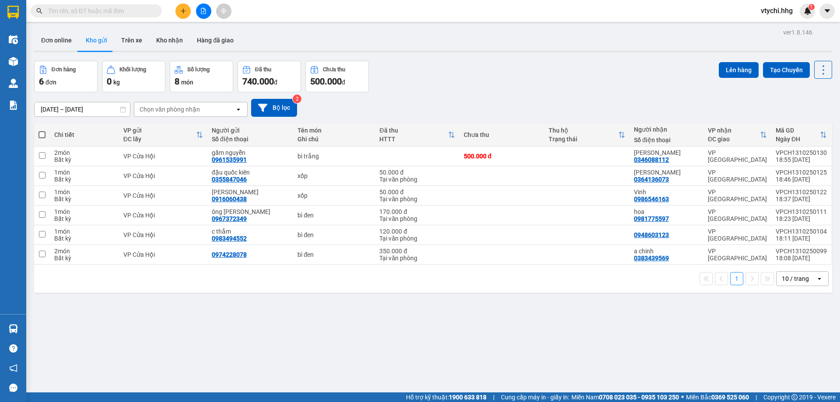
click at [479, 77] on div "Đơn hàng 6 đơn Khối lượng 0 kg Số lượng 8 món Đã thu 740.000 đ Chưa thu 500.000…" at bounding box center [433, 76] width 798 height 31
drag, startPoint x: 433, startPoint y: 66, endPoint x: 268, endPoint y: 24, distance: 170.2
click at [432, 66] on div "Đơn hàng 6 đơn Khối lượng 0 kg Số lượng 8 món Đã thu 740.000 đ Chưa thu 500.000…" at bounding box center [433, 76] width 798 height 31
click at [756, 154] on button at bounding box center [762, 156] width 12 height 15
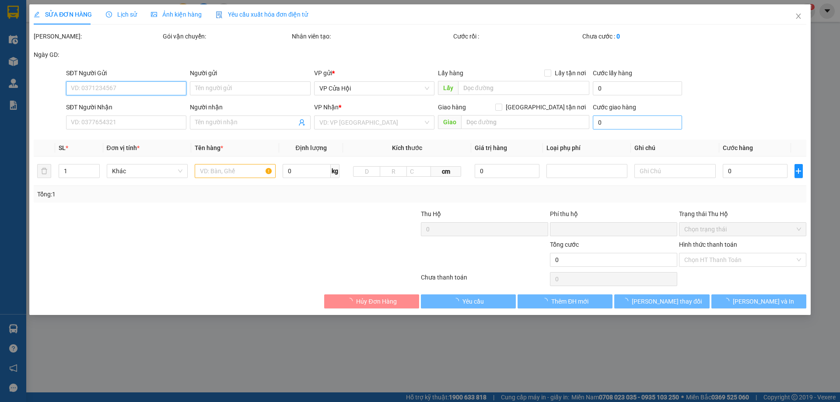
type input "0961535991"
type input "gấm nguyễn"
type input "0346088112"
type input "[PERSON_NAME]"
type input "0"
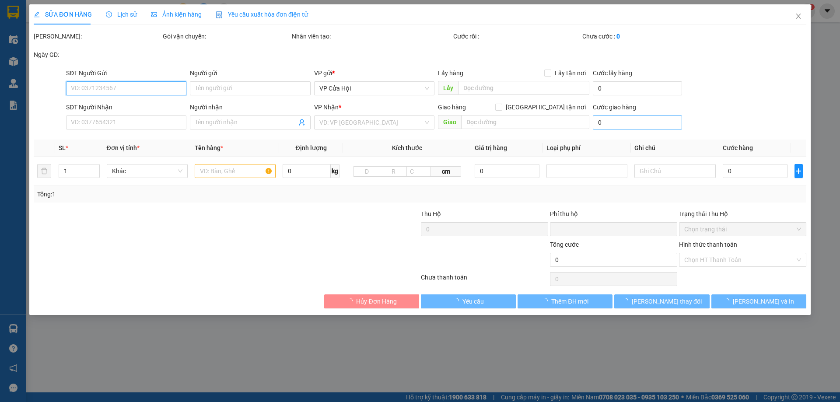
type input "500.000"
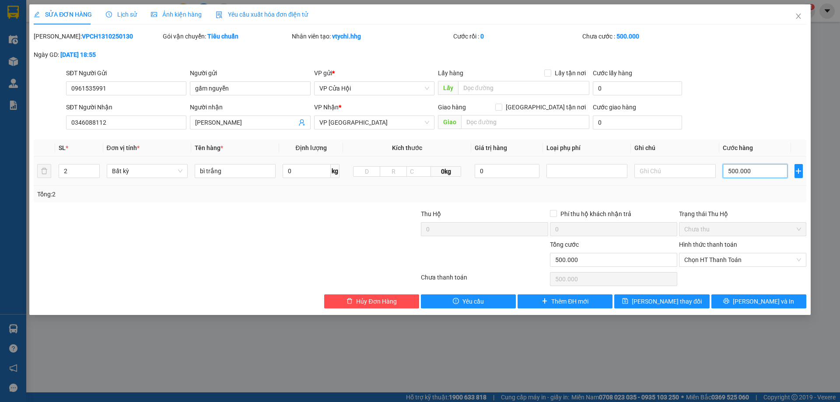
click at [761, 173] on input "500.000" at bounding box center [754, 171] width 65 height 14
type input "4"
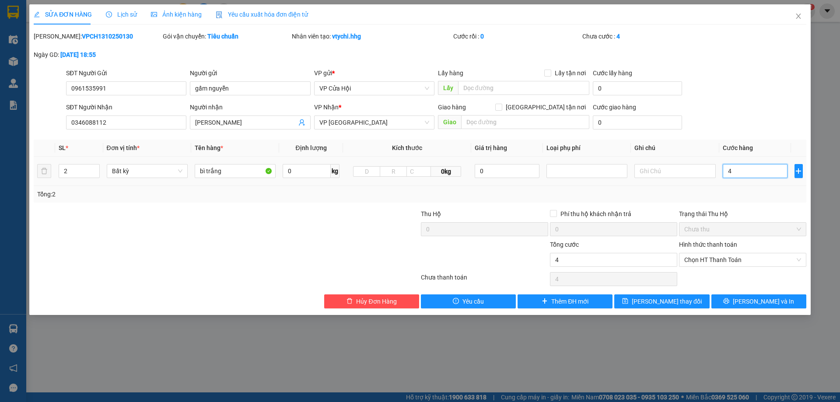
type input "48"
type input "480"
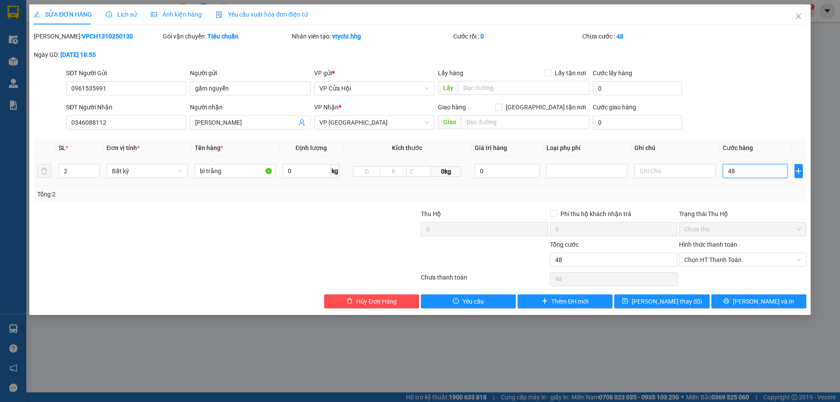
type input "480"
type input "4.800"
click at [774, 303] on span "[PERSON_NAME] và In" at bounding box center [762, 301] width 61 height 10
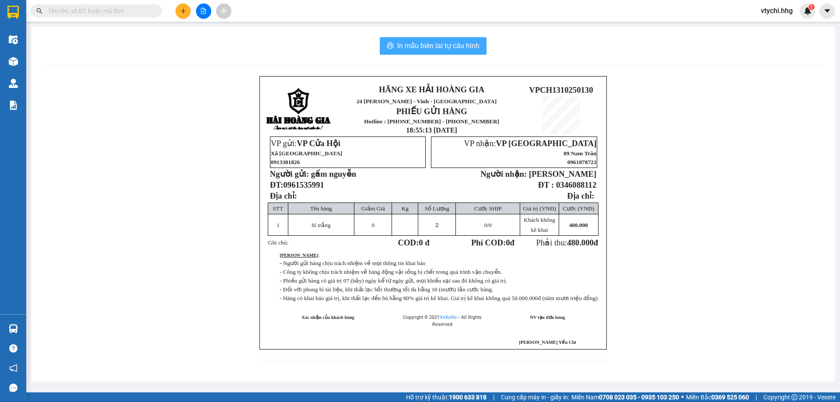
click at [416, 41] on span "In mẫu biên lai tự cấu hình" at bounding box center [438, 45] width 82 height 11
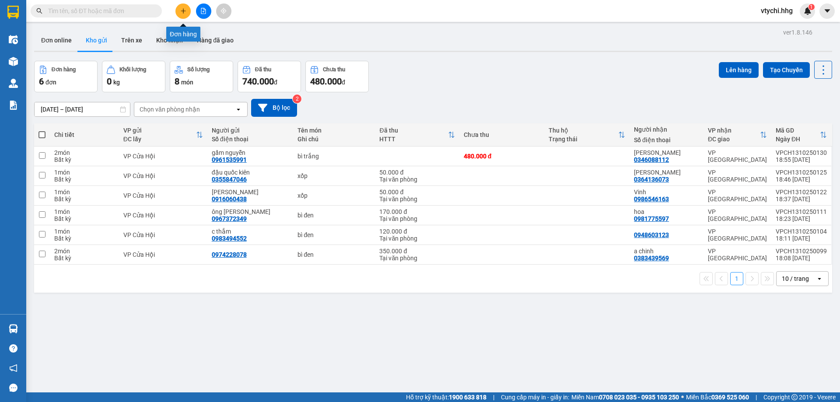
click at [178, 11] on button at bounding box center [182, 10] width 15 height 15
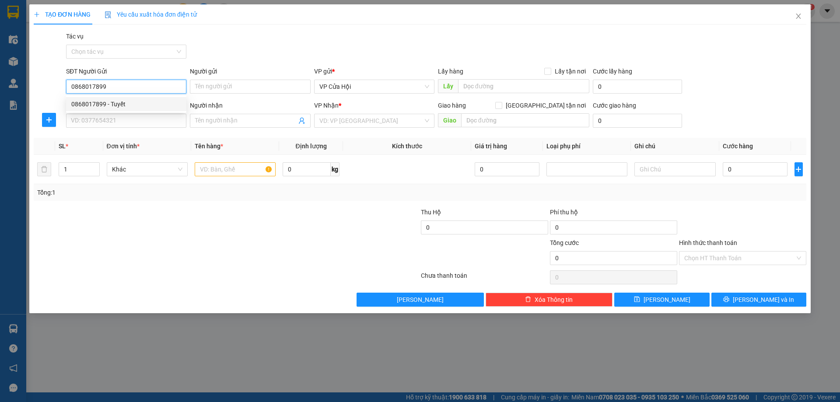
click at [100, 101] on div "0868017899 - Tuyết" at bounding box center [126, 104] width 110 height 10
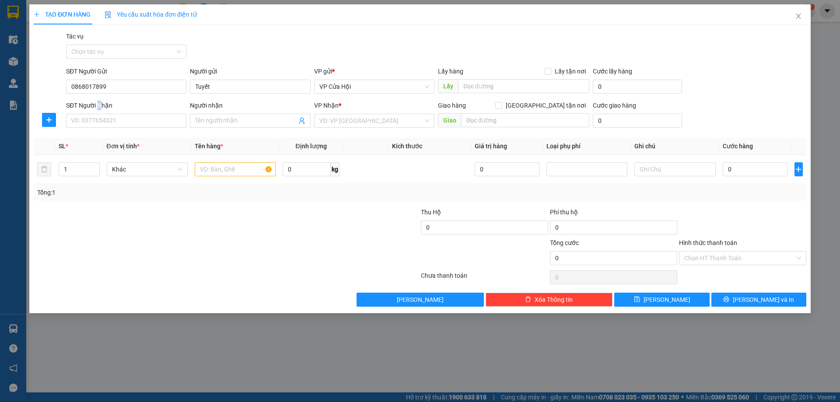
click at [100, 111] on div "SĐT Người Nhận" at bounding box center [126, 107] width 120 height 13
click at [101, 118] on input "SĐT Người Nhận" at bounding box center [126, 121] width 120 height 14
click at [93, 139] on div "0838028678 - Lành" at bounding box center [126, 138] width 110 height 10
drag, startPoint x: 218, startPoint y: 174, endPoint x: 219, endPoint y: 169, distance: 5.4
click at [219, 170] on input "text" at bounding box center [235, 169] width 81 height 14
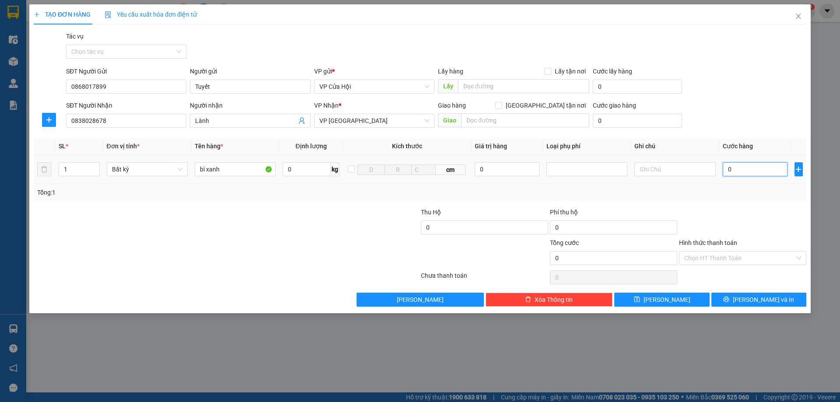
click at [753, 174] on input "0" at bounding box center [754, 169] width 65 height 14
click at [746, 254] on input "Hình thức thanh toán" at bounding box center [739, 257] width 111 height 13
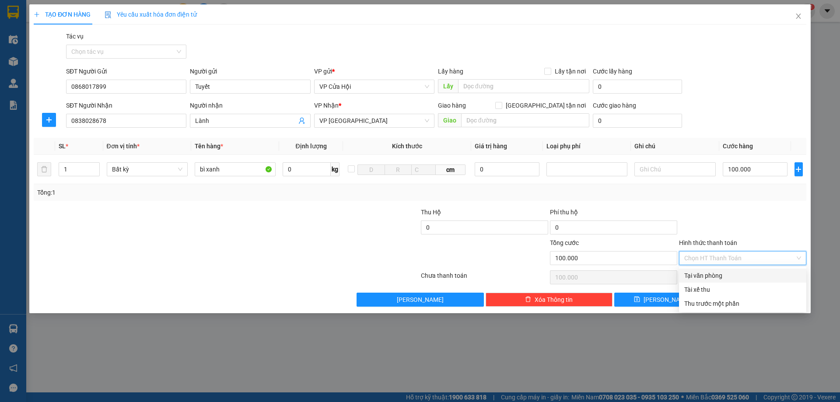
click at [748, 272] on div "Tại văn phòng" at bounding box center [742, 276] width 117 height 10
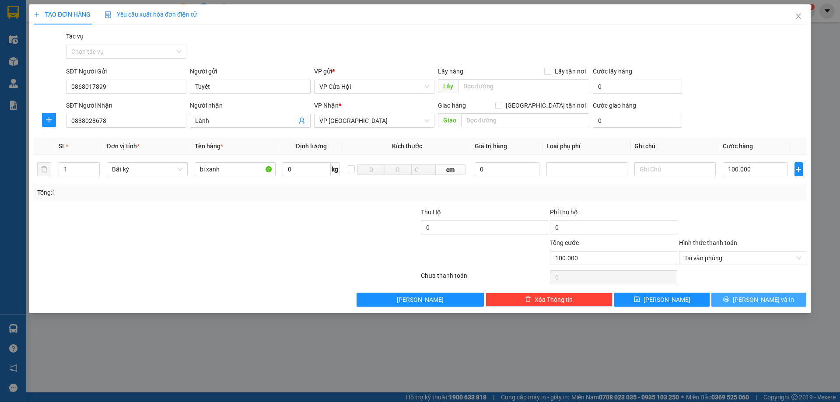
click at [777, 304] on button "[PERSON_NAME] và In" at bounding box center [758, 300] width 95 height 14
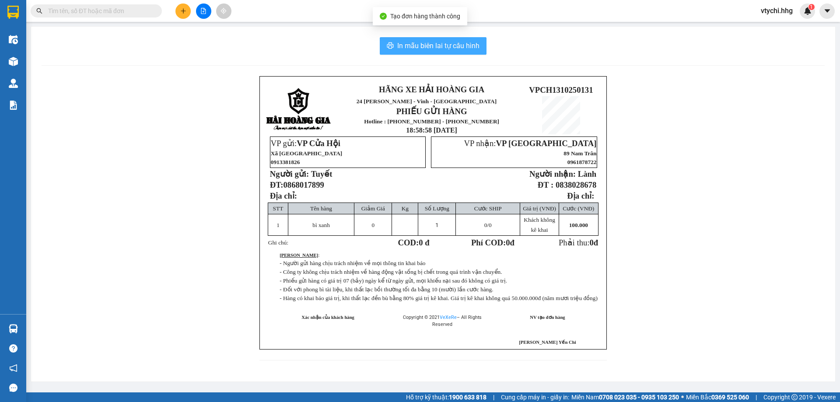
click at [449, 46] on span "In mẫu biên lai tự cấu hình" at bounding box center [438, 45] width 82 height 11
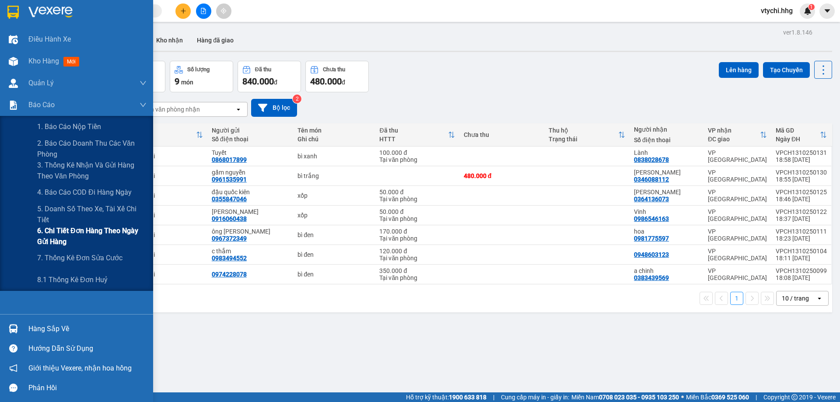
click at [95, 235] on span "6. Chi tiết đơn hàng theo ngày gửi hàng" at bounding box center [91, 236] width 109 height 22
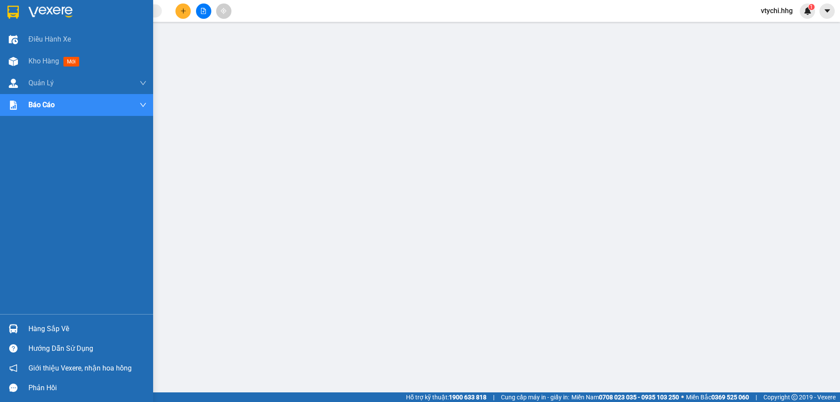
click at [26, 13] on div at bounding box center [76, 14] width 153 height 28
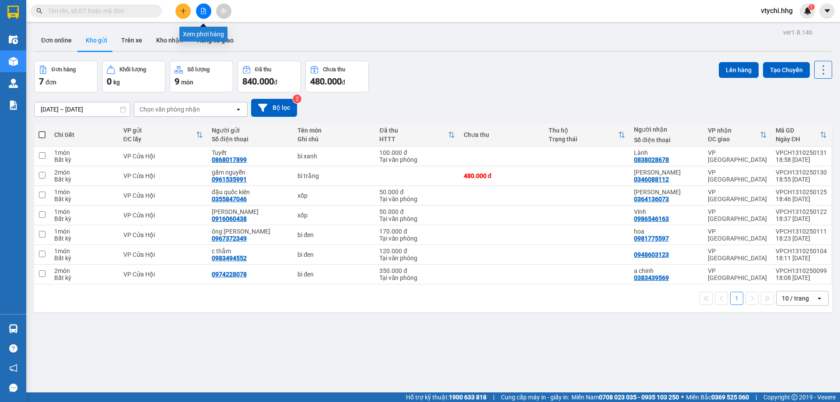
click at [209, 12] on button at bounding box center [203, 10] width 15 height 15
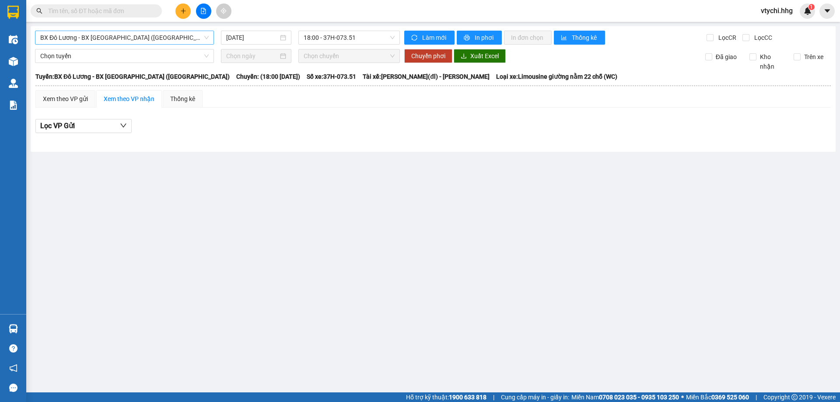
click at [170, 32] on span "BX Đô Lương - BX [GEOGRAPHIC_DATA] ([GEOGRAPHIC_DATA])" at bounding box center [124, 37] width 168 height 13
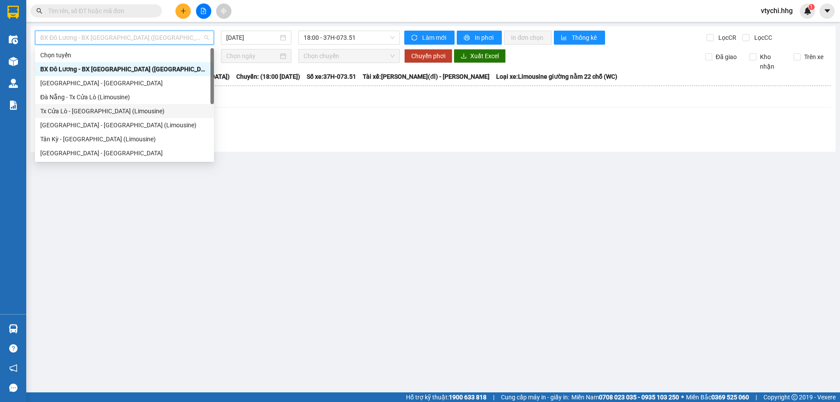
click at [112, 104] on div "Chọn tuyến BX [GEOGRAPHIC_DATA] - BX [GEOGRAPHIC_DATA] ([GEOGRAPHIC_DATA]) [GEO…" at bounding box center [124, 118] width 179 height 140
click at [115, 96] on div "Đà Nẵng - Tx Cửa Lò (Limousine)" at bounding box center [124, 97] width 168 height 10
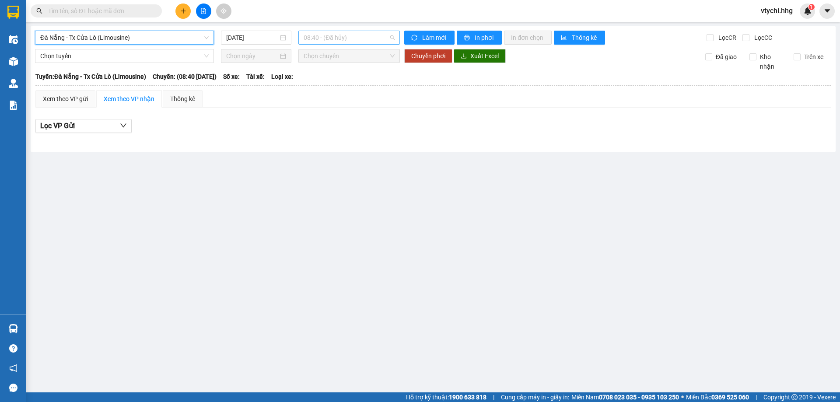
click at [372, 39] on span "08:40 - (Đã hủy)" at bounding box center [348, 37] width 91 height 13
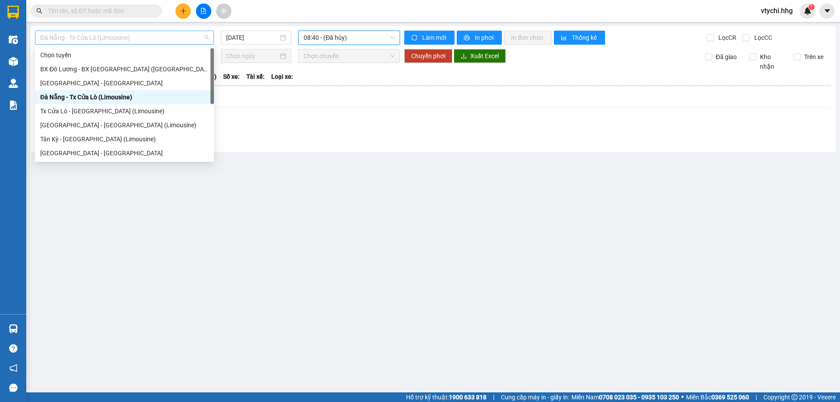
click at [132, 35] on span "Đà Nẵng - Tx Cửa Lò (Limousine)" at bounding box center [124, 37] width 168 height 13
click at [100, 123] on div "[GEOGRAPHIC_DATA] - [GEOGRAPHIC_DATA] (Limousine)" at bounding box center [124, 125] width 168 height 10
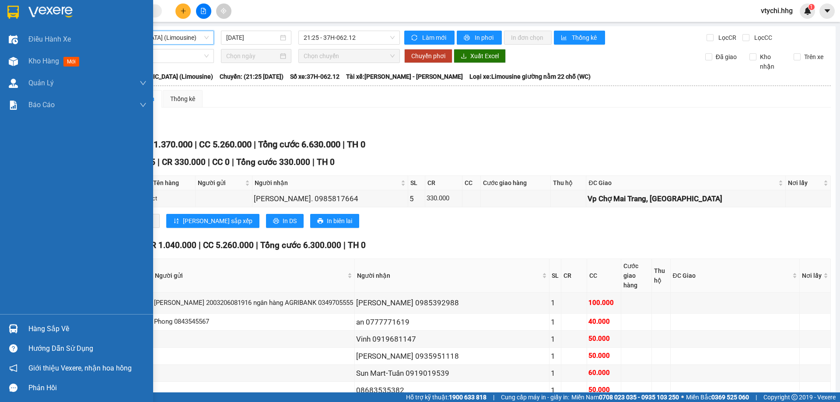
click at [23, 6] on div at bounding box center [76, 14] width 153 height 28
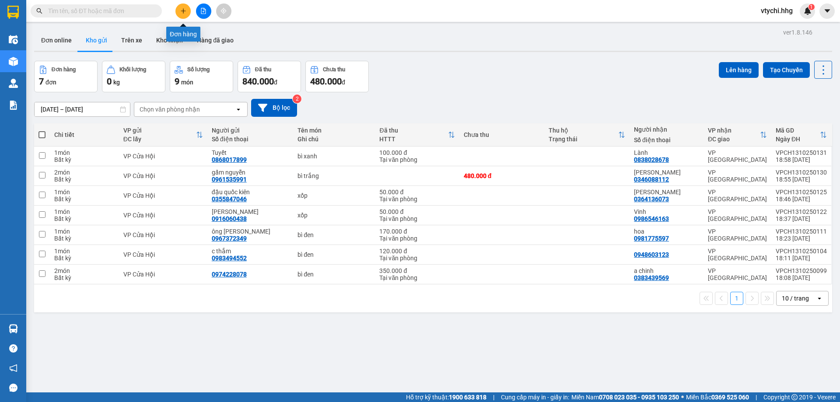
click at [181, 10] on icon "plus" at bounding box center [183, 11] width 6 height 6
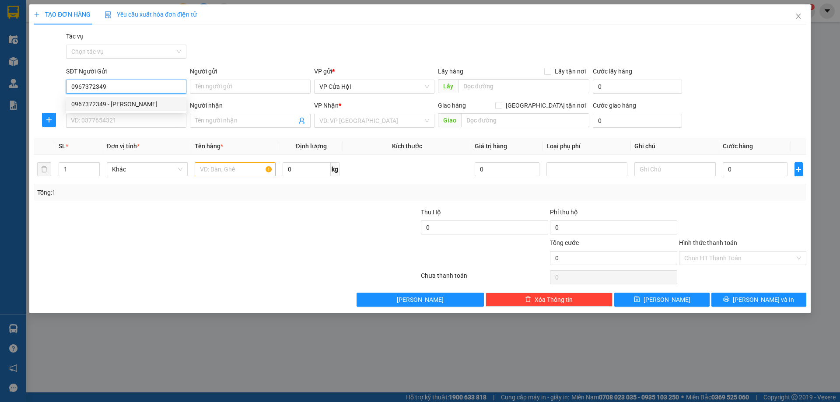
click at [120, 90] on input "0967372349" at bounding box center [126, 87] width 120 height 14
click at [119, 88] on input "0967372349" at bounding box center [126, 87] width 120 height 14
click at [117, 87] on input "0967372349" at bounding box center [126, 87] width 120 height 14
click at [113, 85] on input "0967372349" at bounding box center [126, 87] width 120 height 14
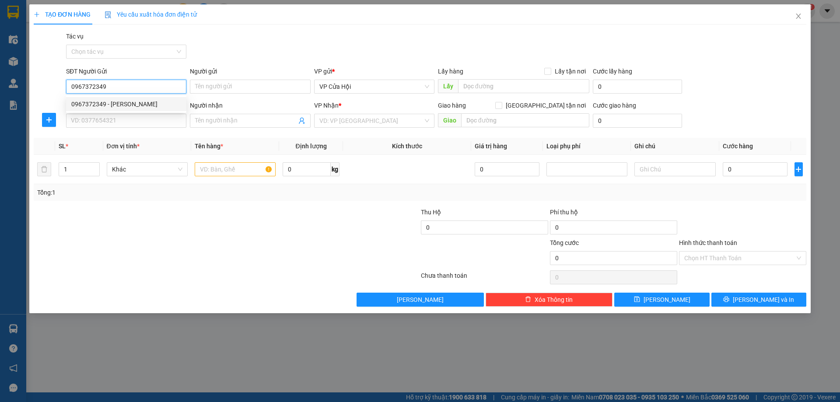
click at [113, 85] on input "0967372349" at bounding box center [126, 87] width 120 height 14
click at [122, 100] on div "0967372349 - [PERSON_NAME]" at bounding box center [126, 104] width 110 height 10
click at [129, 87] on input "0967372349" at bounding box center [126, 87] width 120 height 14
click at [133, 104] on div "0967372349 - [PERSON_NAME]" at bounding box center [126, 104] width 110 height 10
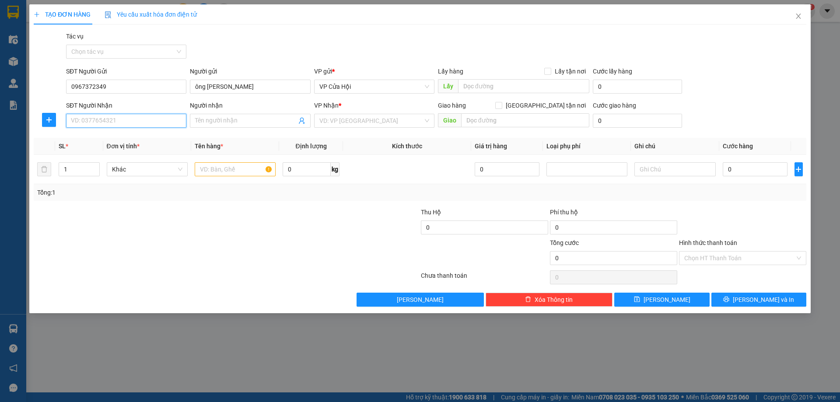
click at [143, 119] on input "SĐT Người Nhận" at bounding box center [126, 121] width 120 height 14
click at [129, 139] on div "0981775597 - hoa" at bounding box center [126, 138] width 110 height 10
click at [227, 168] on input "text" at bounding box center [235, 169] width 81 height 14
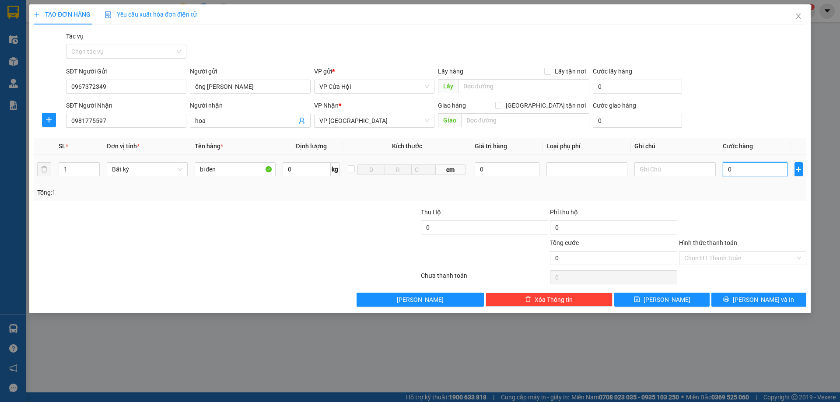
click at [743, 169] on input "0" at bounding box center [754, 169] width 65 height 14
click at [728, 256] on input "Hình thức thanh toán" at bounding box center [739, 257] width 111 height 13
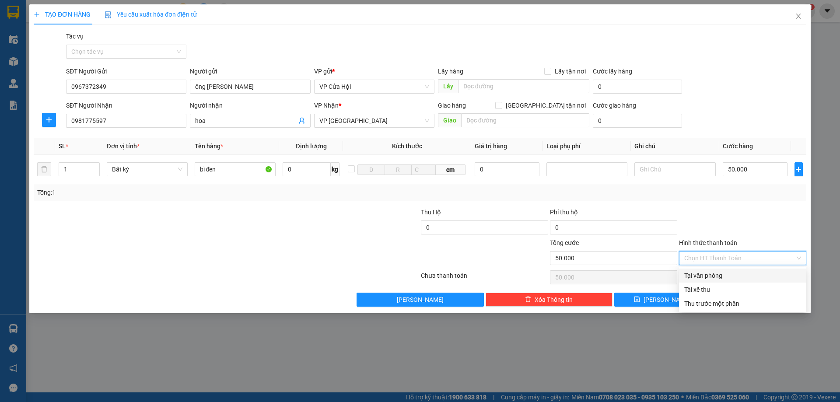
click at [728, 269] on div "Tại văn phòng" at bounding box center [742, 275] width 127 height 14
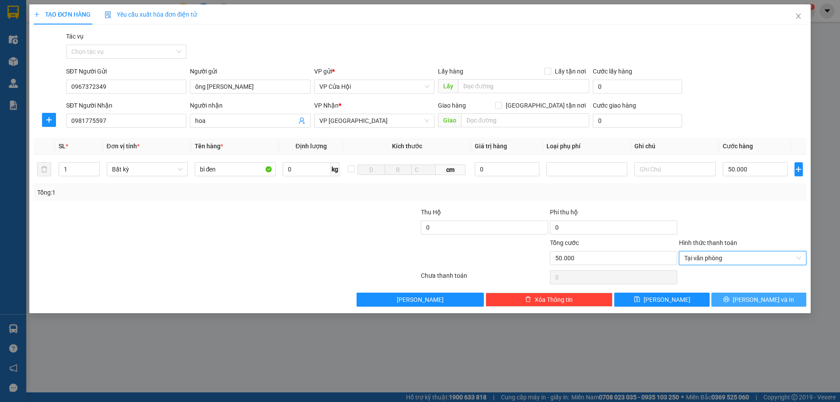
click at [749, 299] on button "[PERSON_NAME] và In" at bounding box center [758, 300] width 95 height 14
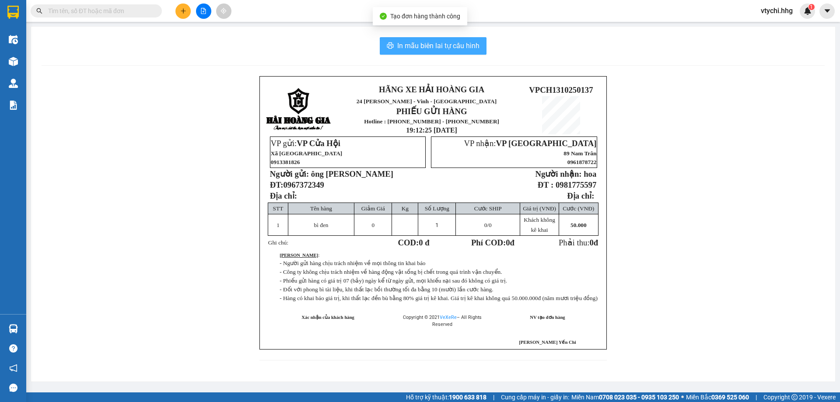
click at [452, 42] on span "In mẫu biên lai tự cấu hình" at bounding box center [438, 45] width 82 height 11
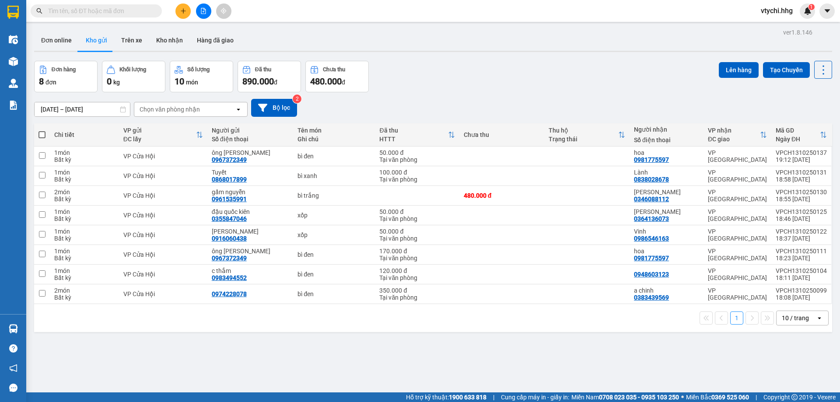
click at [449, 94] on div "[DATE] – [DATE] Press the down arrow key to interact with the calendar and sele…" at bounding box center [433, 107] width 798 height 31
click at [805, 319] on div "10 / trang" at bounding box center [795, 318] width 39 height 14
click at [785, 299] on span "100 / trang" at bounding box center [791, 298] width 31 height 9
click at [189, 6] on button at bounding box center [182, 10] width 15 height 15
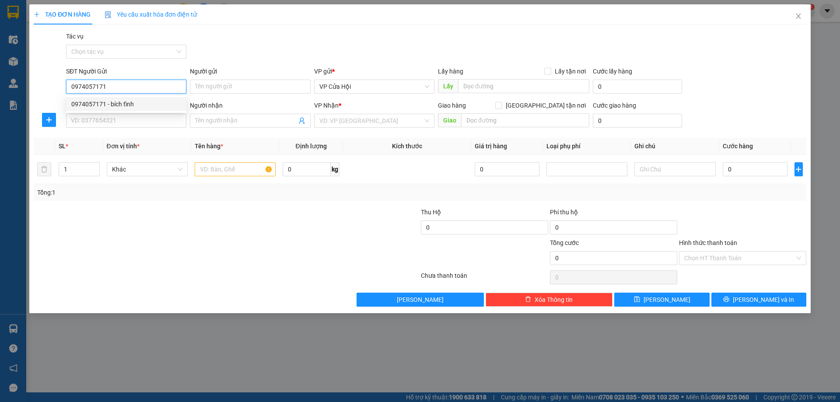
click at [175, 108] on div "0974057171 - bích tĩnh" at bounding box center [126, 104] width 110 height 10
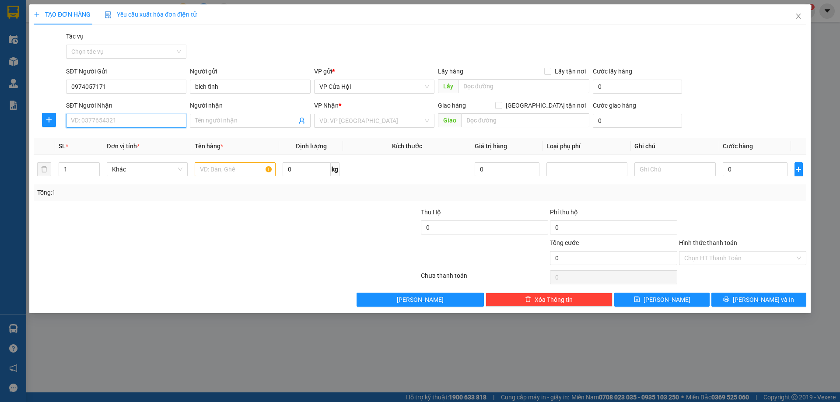
drag, startPoint x: 122, startPoint y: 127, endPoint x: 147, endPoint y: 119, distance: 26.7
click at [123, 126] on input "SĐT Người Nhận" at bounding box center [126, 121] width 120 height 14
click at [115, 136] on div "0905584731 - [PERSON_NAME]" at bounding box center [126, 138] width 110 height 10
click at [211, 173] on input "text" at bounding box center [235, 169] width 81 height 14
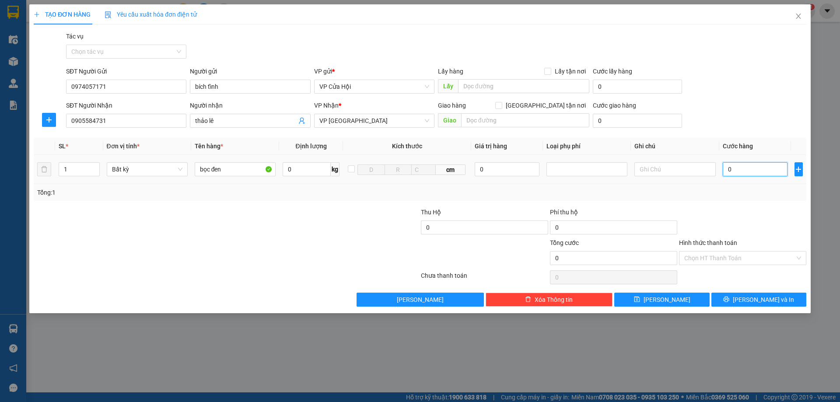
click at [739, 171] on input "0" at bounding box center [754, 169] width 65 height 14
click at [753, 298] on span "[PERSON_NAME] và In" at bounding box center [762, 300] width 61 height 10
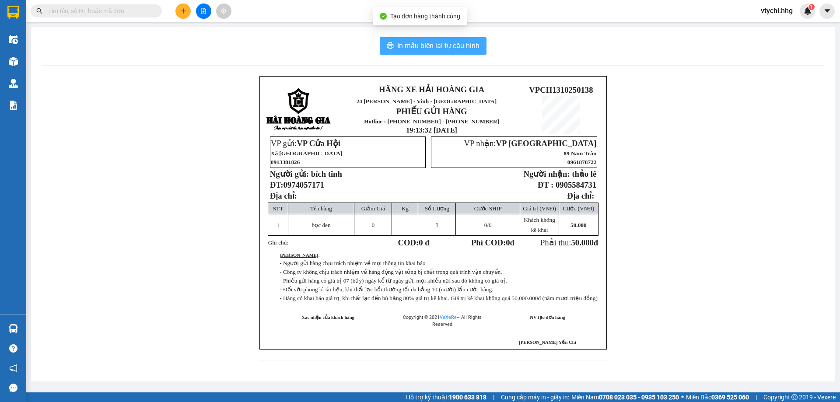
click at [432, 43] on span "In mẫu biên lai tự cấu hình" at bounding box center [438, 45] width 82 height 11
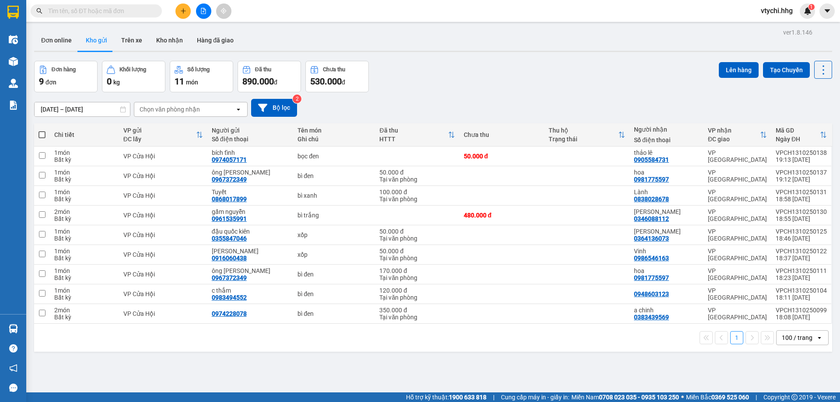
click at [467, 60] on div "ver 1.8.146 Đơn online Kho gửi Trên xe Kho nhận Hàng đã giao Đơn hàng 9 đơn Khố…" at bounding box center [433, 227] width 805 height 402
click at [188, 12] on button at bounding box center [182, 10] width 15 height 15
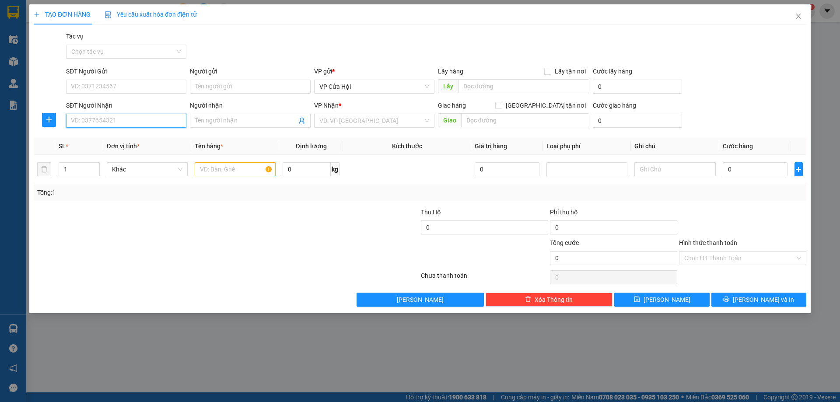
click at [101, 125] on input "SĐT Người Nhận" at bounding box center [126, 121] width 120 height 14
click at [119, 139] on div "0982424726 - theo xe 84" at bounding box center [126, 138] width 110 height 10
click at [240, 121] on input "theo xe 84" at bounding box center [245, 121] width 101 height 10
click at [241, 121] on input "theo xe 84" at bounding box center [245, 121] width 101 height 10
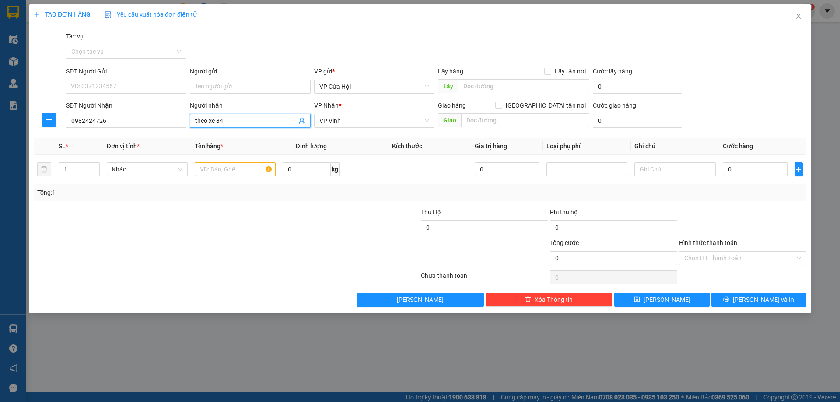
click at [241, 121] on input "theo xe 84" at bounding box center [245, 121] width 101 height 10
click at [348, 115] on span "VP Vinh" at bounding box center [374, 120] width 110 height 13
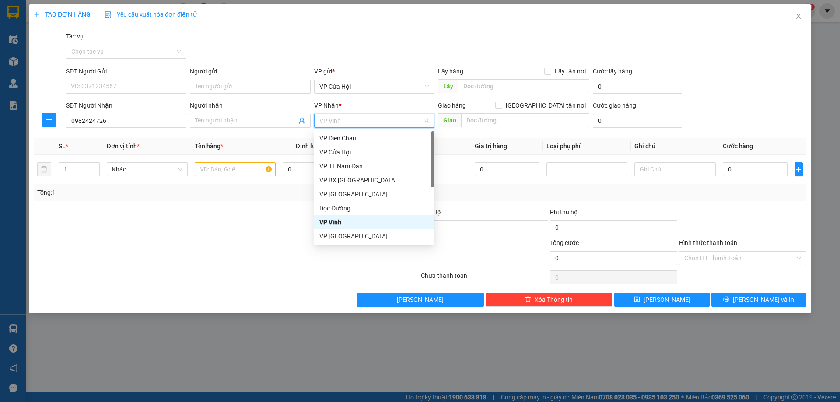
click at [350, 118] on span "VP Vinh" at bounding box center [374, 120] width 110 height 13
click at [362, 232] on div "VP [GEOGRAPHIC_DATA]" at bounding box center [374, 236] width 110 height 10
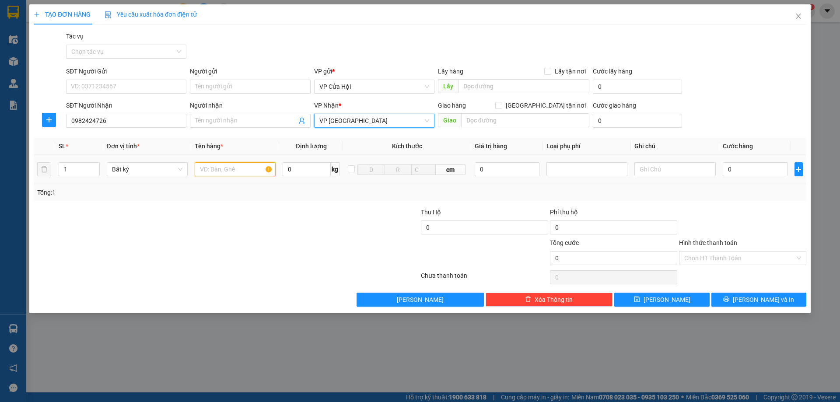
click at [233, 173] on input "text" at bounding box center [235, 169] width 81 height 14
click at [746, 172] on input "0" at bounding box center [754, 169] width 65 height 14
click at [745, 254] on input "Hình thức thanh toán" at bounding box center [739, 257] width 111 height 13
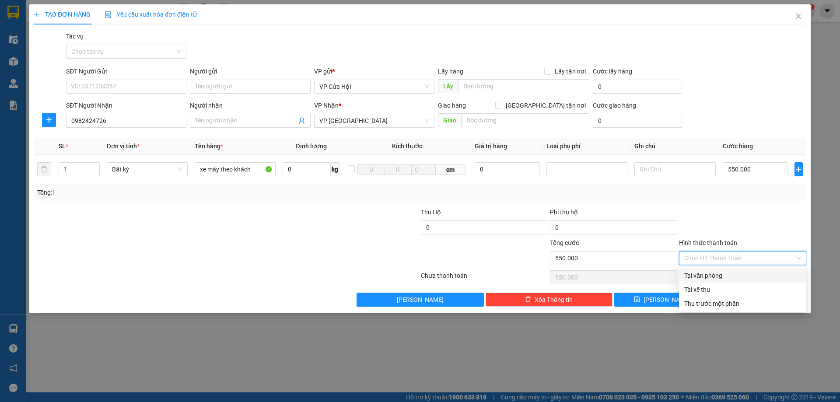
click at [737, 276] on div "Tại văn phòng" at bounding box center [742, 276] width 117 height 10
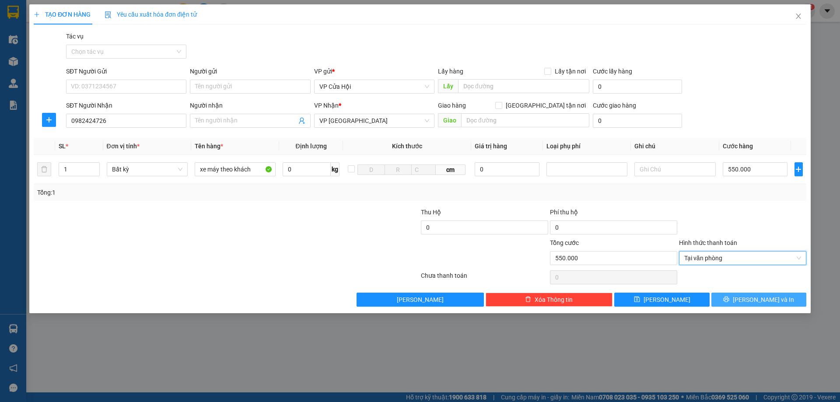
click at [780, 305] on button "[PERSON_NAME] và In" at bounding box center [758, 300] width 95 height 14
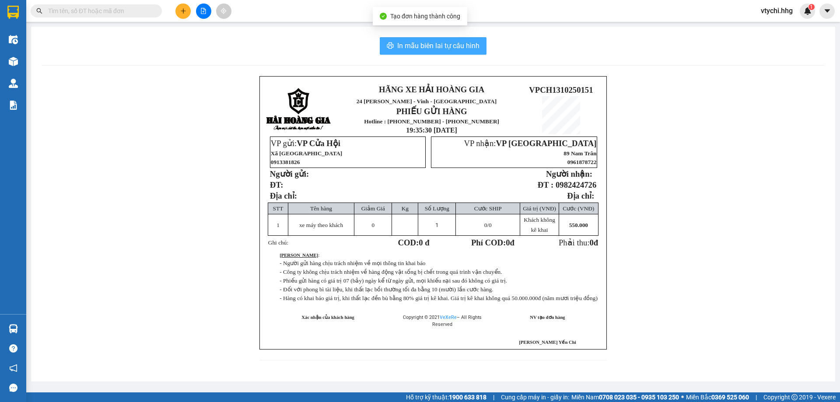
click at [465, 45] on span "In mẫu biên lai tự cấu hình" at bounding box center [438, 45] width 82 height 11
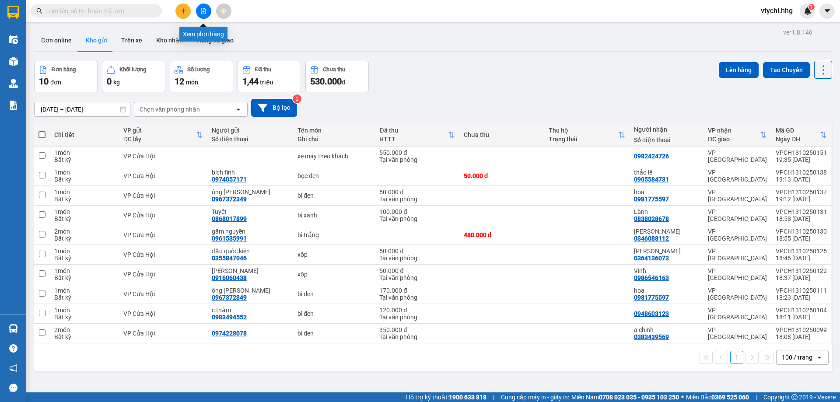
click at [205, 13] on icon "file-add" at bounding box center [203, 11] width 6 height 6
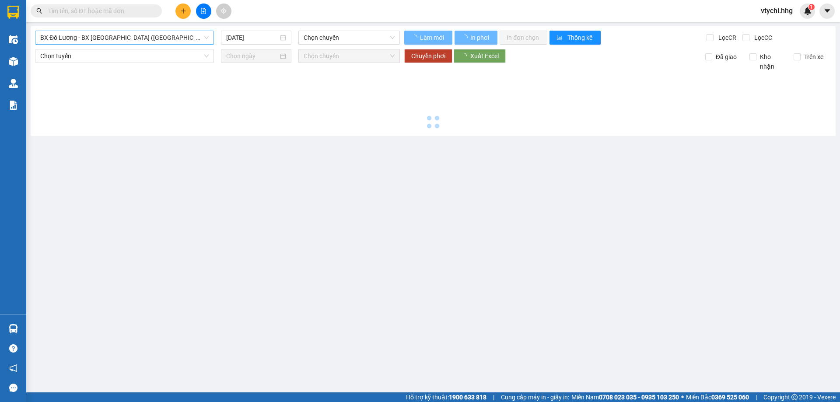
click at [172, 42] on span "BX Đô Lương - BX [GEOGRAPHIC_DATA] ([GEOGRAPHIC_DATA])" at bounding box center [124, 37] width 168 height 13
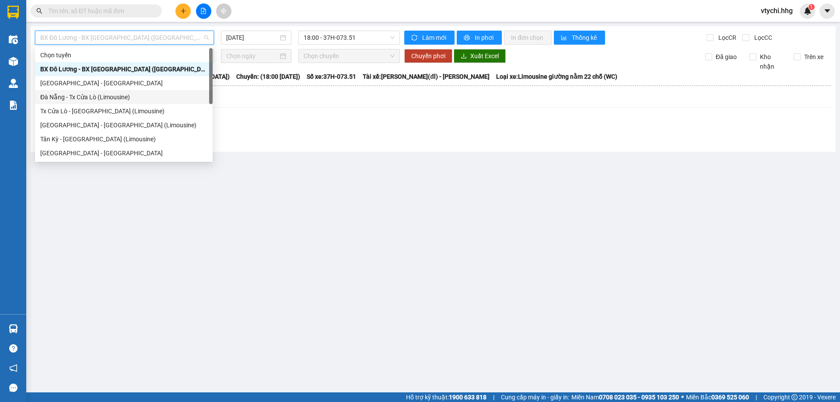
click at [130, 96] on div "Đà Nẵng - Tx Cửa Lò (Limousine)" at bounding box center [123, 97] width 167 height 10
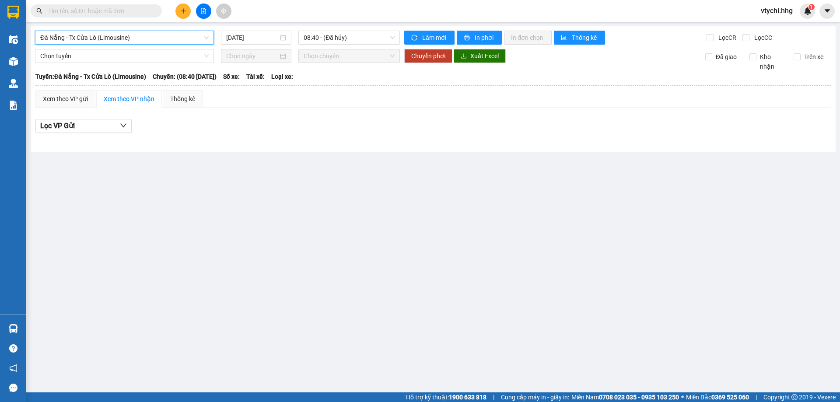
click at [164, 40] on span "Đà Nẵng - Tx Cửa Lò (Limousine)" at bounding box center [124, 37] width 168 height 13
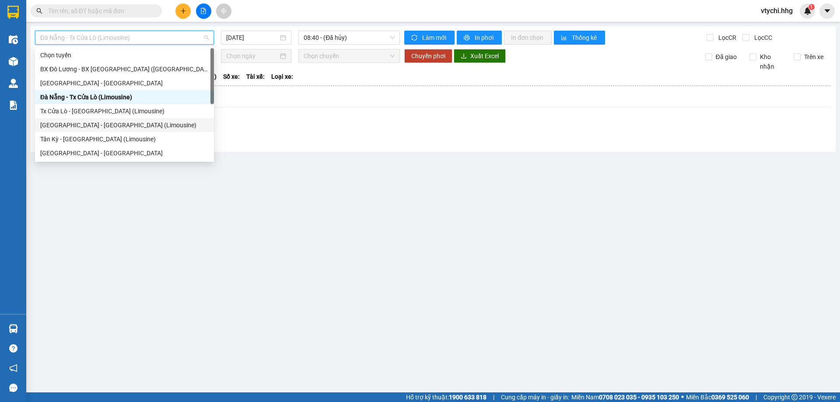
click at [123, 125] on div "[GEOGRAPHIC_DATA] - [GEOGRAPHIC_DATA] (Limousine)" at bounding box center [124, 125] width 168 height 10
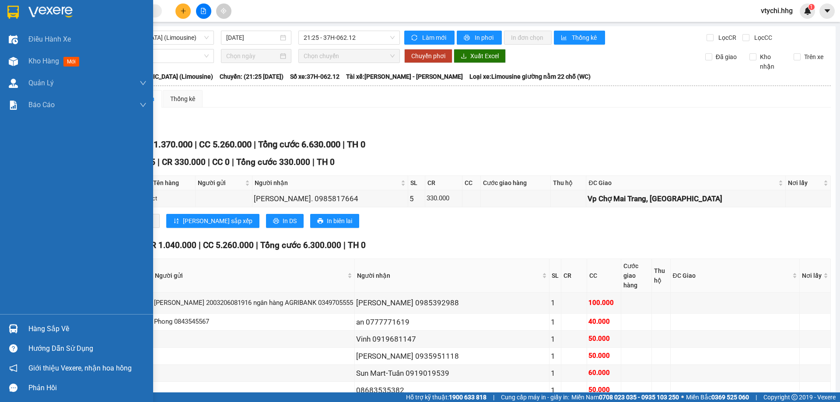
click at [25, 10] on div at bounding box center [76, 14] width 153 height 28
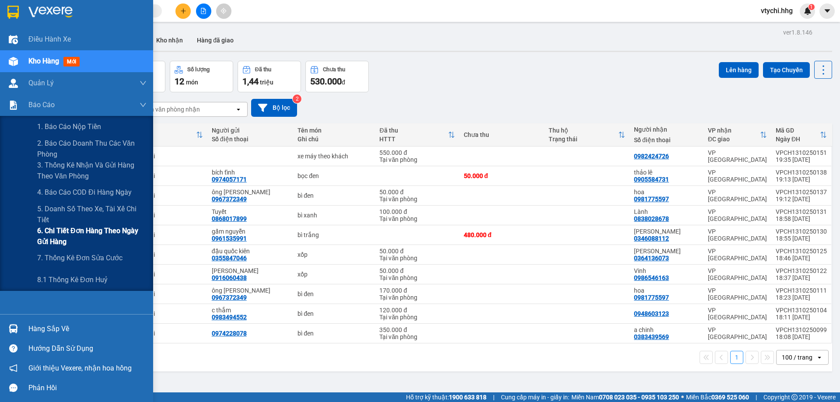
click at [91, 237] on span "6. Chi tiết đơn hàng theo ngày gửi hàng" at bounding box center [91, 236] width 109 height 22
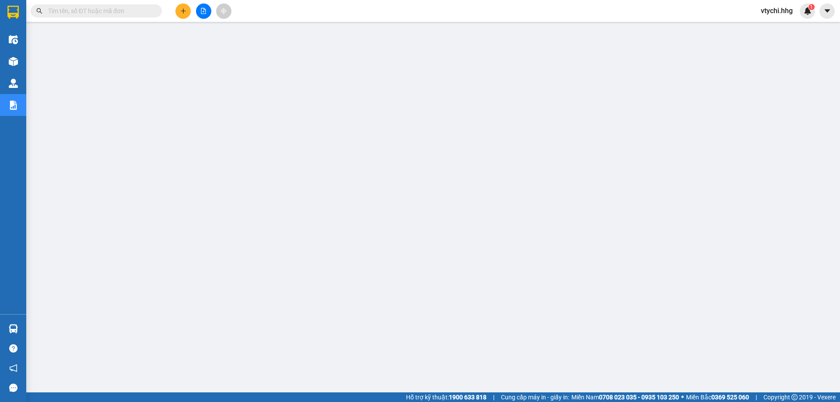
click at [774, 10] on span "vtychi.hhg" at bounding box center [776, 10] width 46 height 11
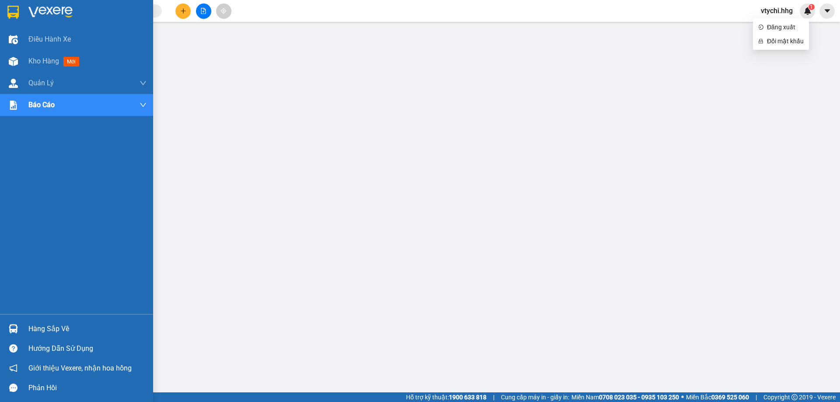
click at [7, 16] on img at bounding box center [12, 12] width 11 height 13
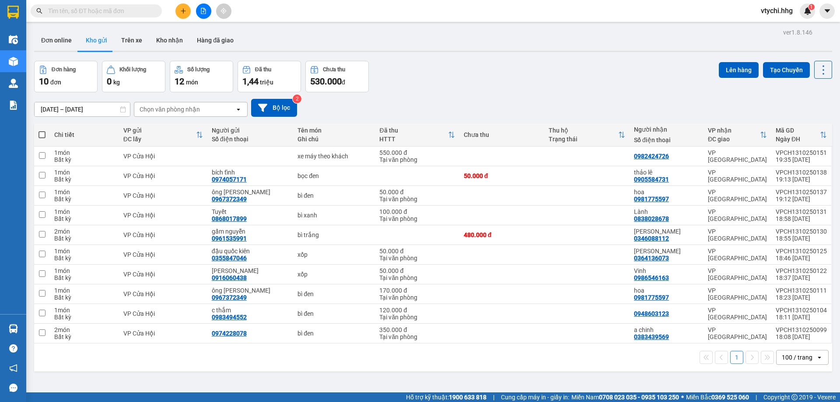
click at [784, 8] on span "vtychi.hhg" at bounding box center [776, 10] width 46 height 11
click at [770, 29] on span "Đăng xuất" at bounding box center [784, 27] width 37 height 10
